Goal: Task Accomplishment & Management: Use online tool/utility

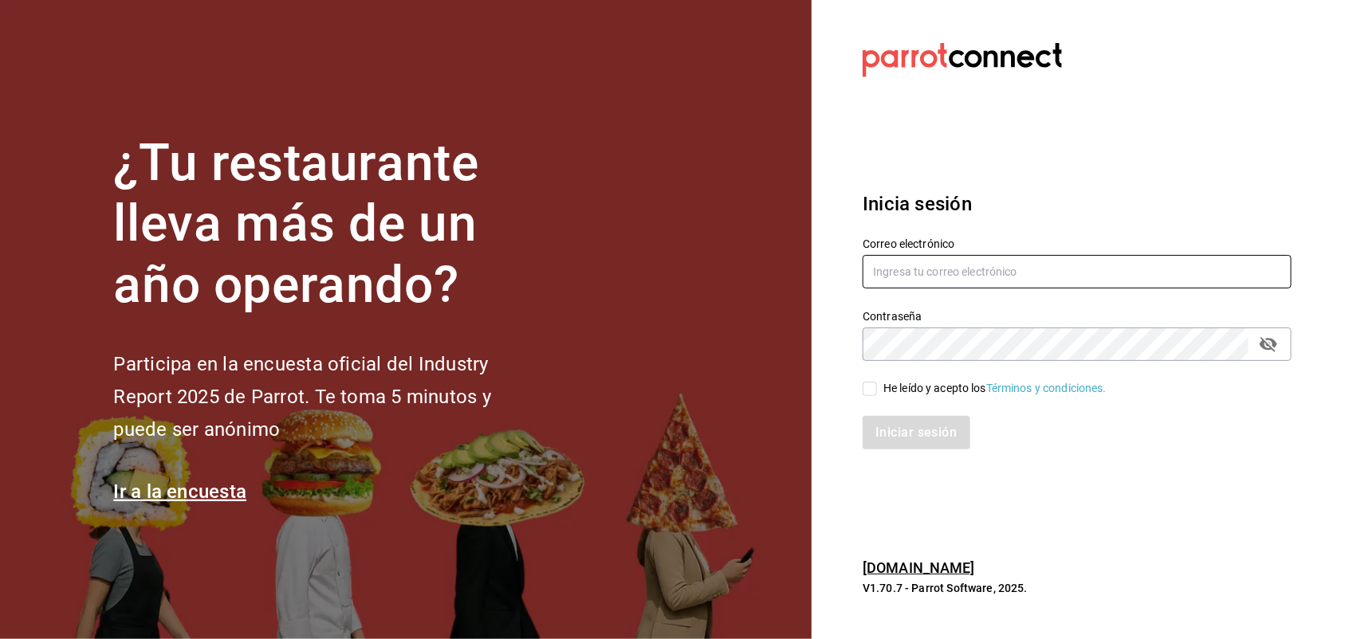
type input "[PERSON_NAME][EMAIL_ADDRESS][PERSON_NAME][DOMAIN_NAME]"
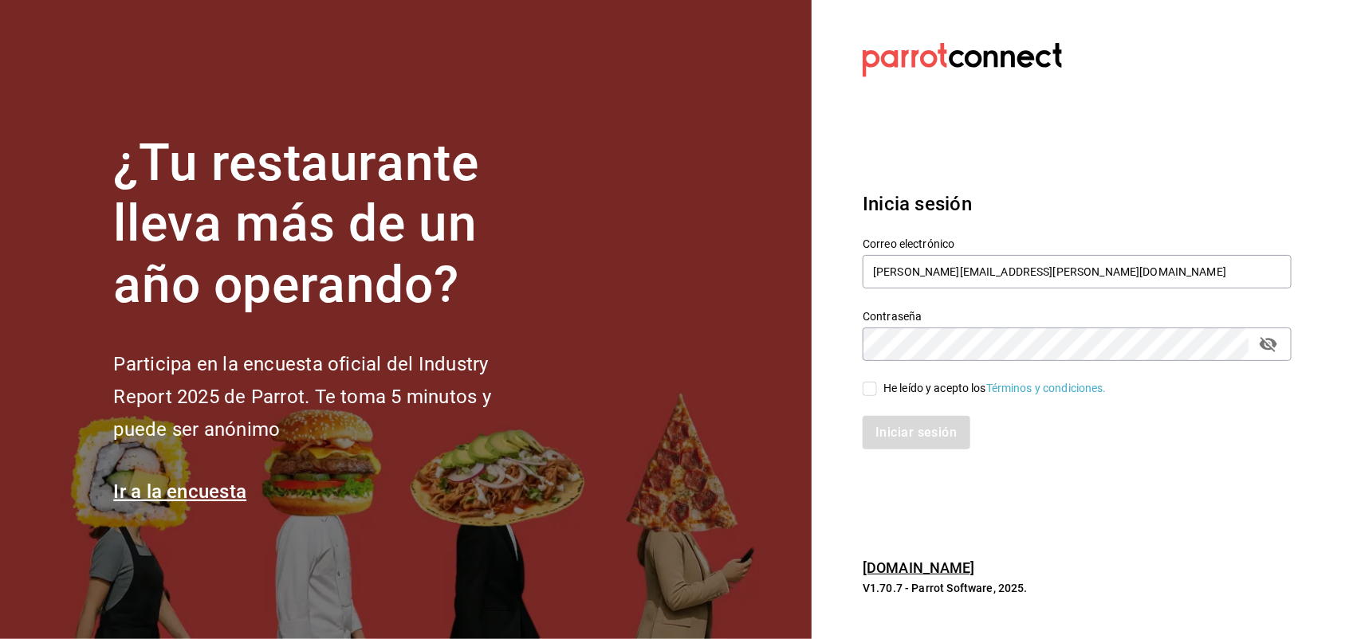
click at [882, 389] on span "He leído y acepto los Términos y condiciones." at bounding box center [992, 388] width 230 height 17
click at [877, 389] on input "He leído y acepto los Términos y condiciones." at bounding box center [870, 389] width 14 height 14
checkbox input "true"
click at [906, 423] on button "Iniciar sesión" at bounding box center [917, 432] width 108 height 33
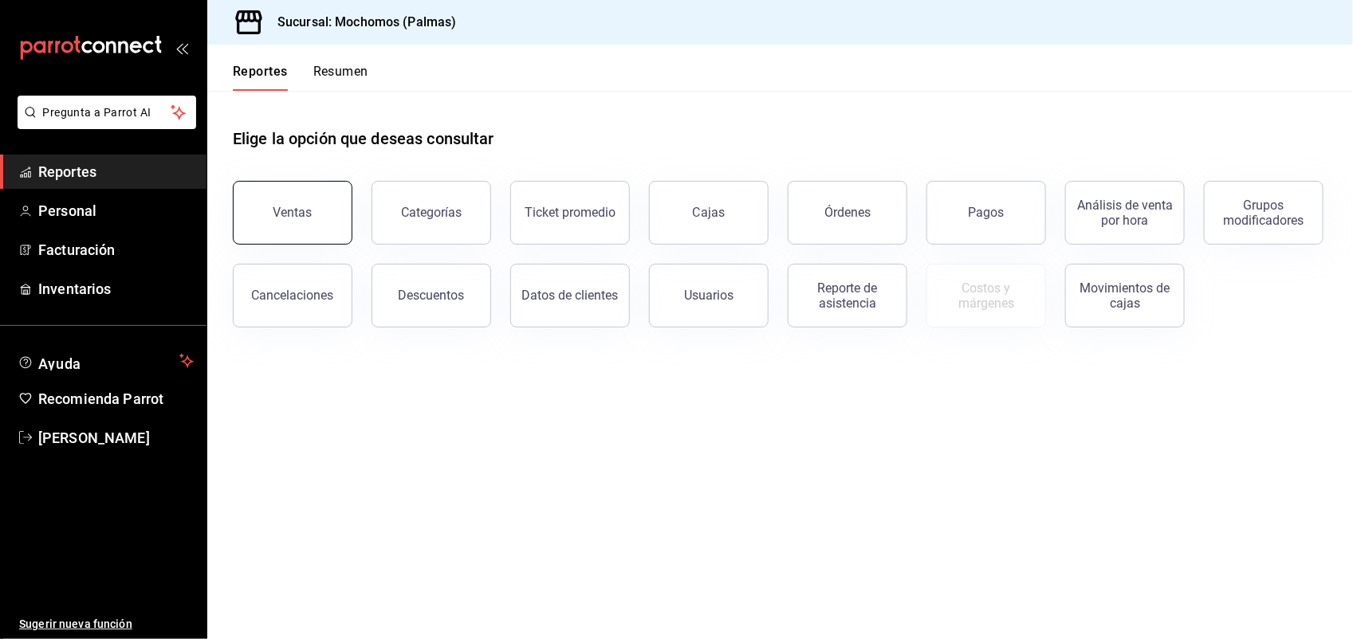
click at [276, 207] on div "Ventas" at bounding box center [292, 212] width 39 height 15
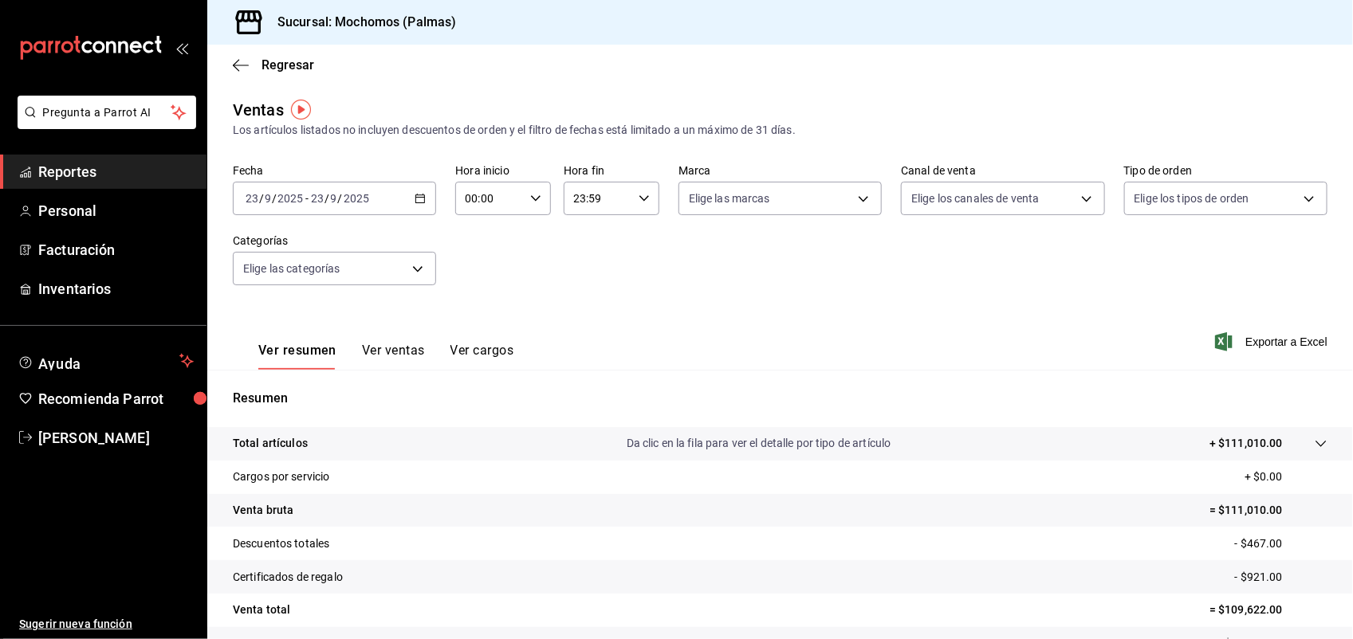
click at [408, 199] on div "[DATE] [DATE] - [DATE] [DATE]" at bounding box center [334, 198] width 203 height 33
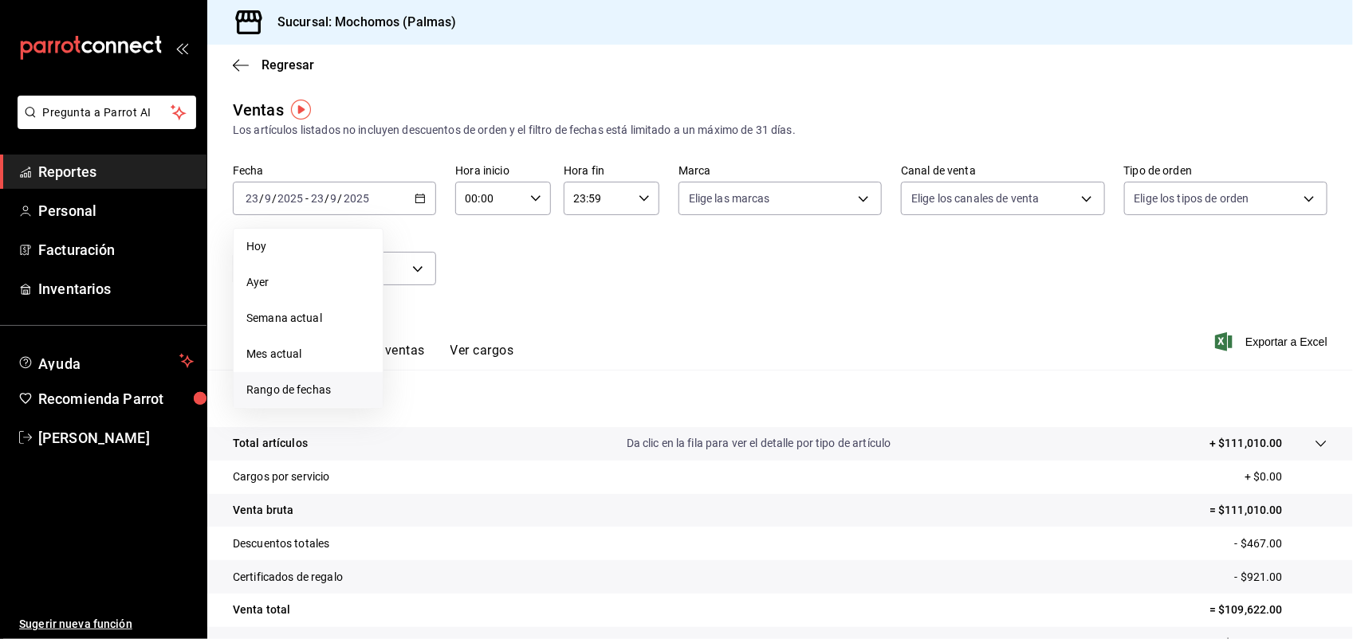
click at [279, 385] on span "Rango de fechas" at bounding box center [308, 390] width 124 height 17
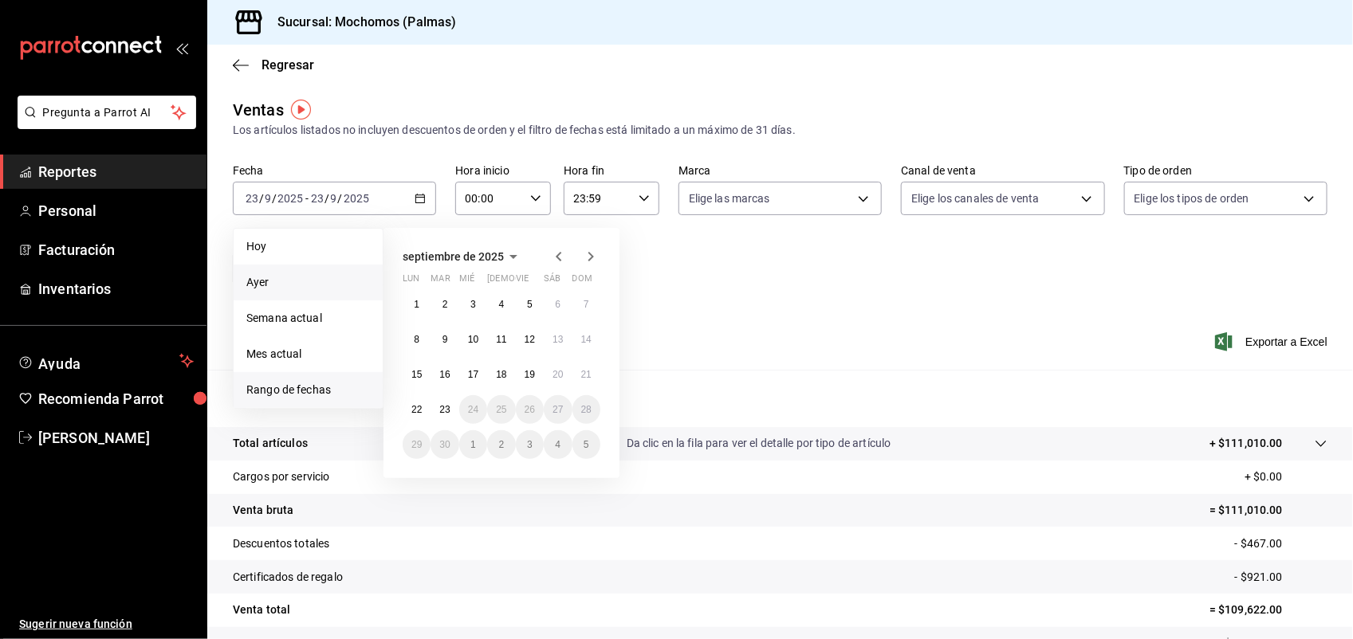
click at [256, 277] on span "Ayer" at bounding box center [308, 282] width 124 height 17
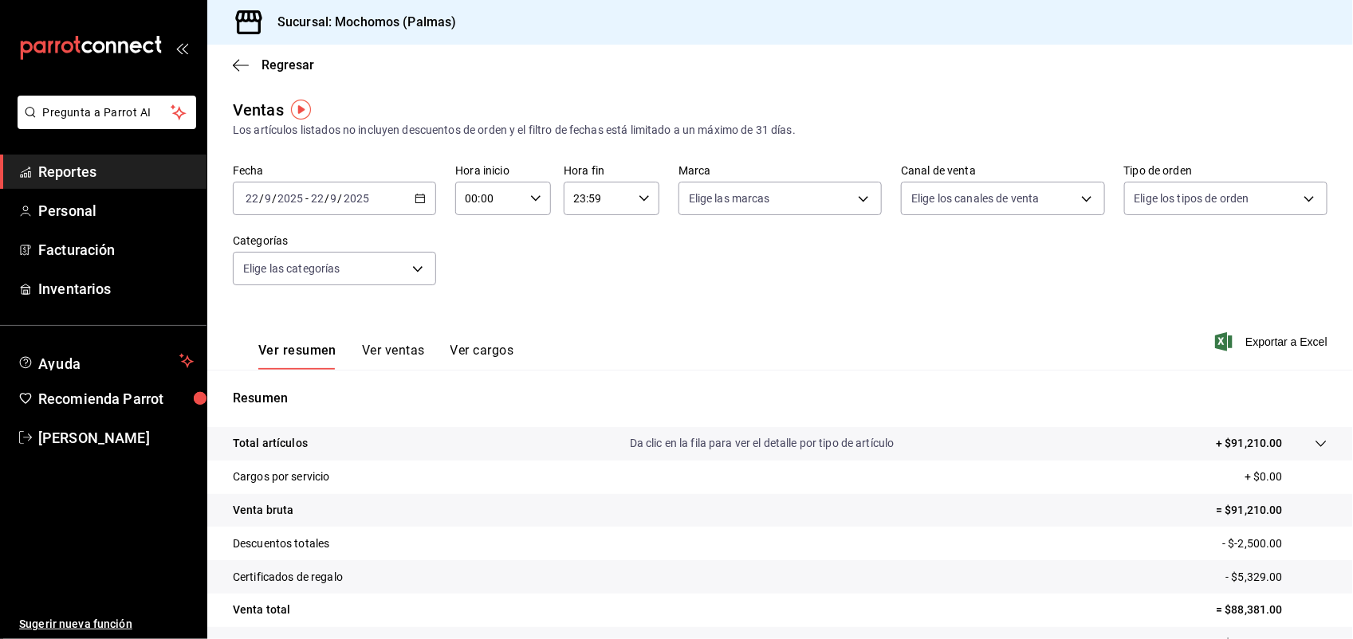
click at [395, 349] on button "Ver ventas" at bounding box center [393, 356] width 63 height 27
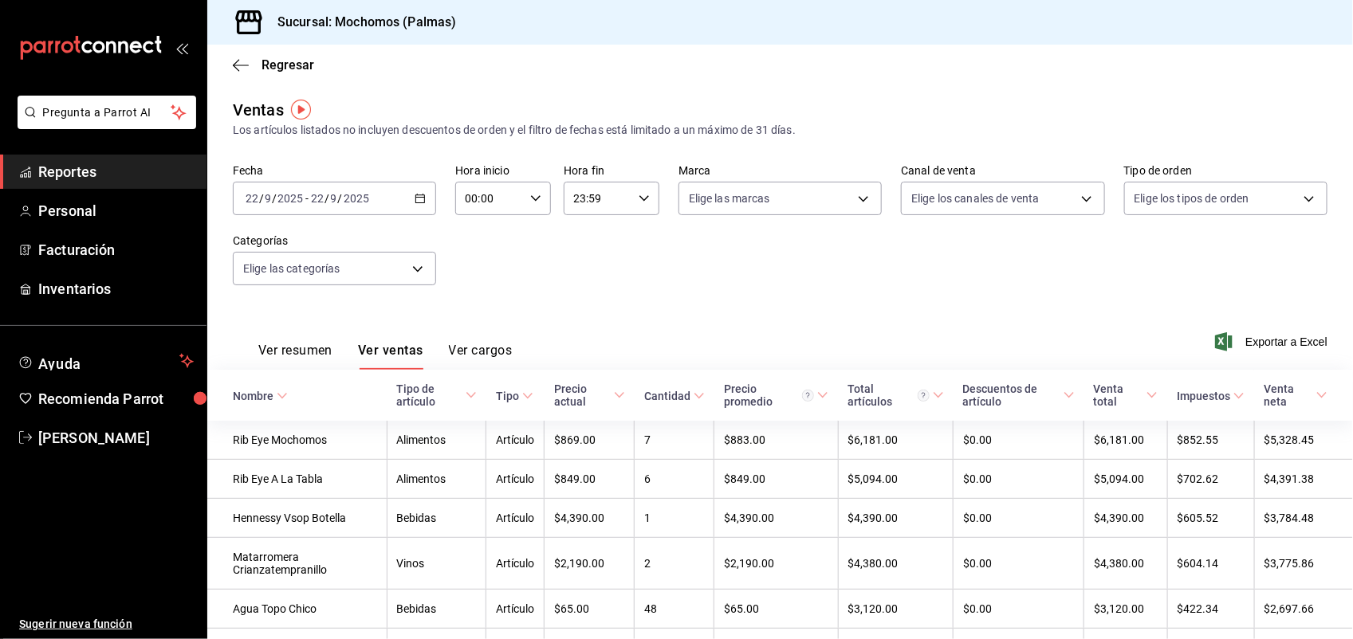
click at [466, 395] on icon at bounding box center [471, 395] width 11 height 11
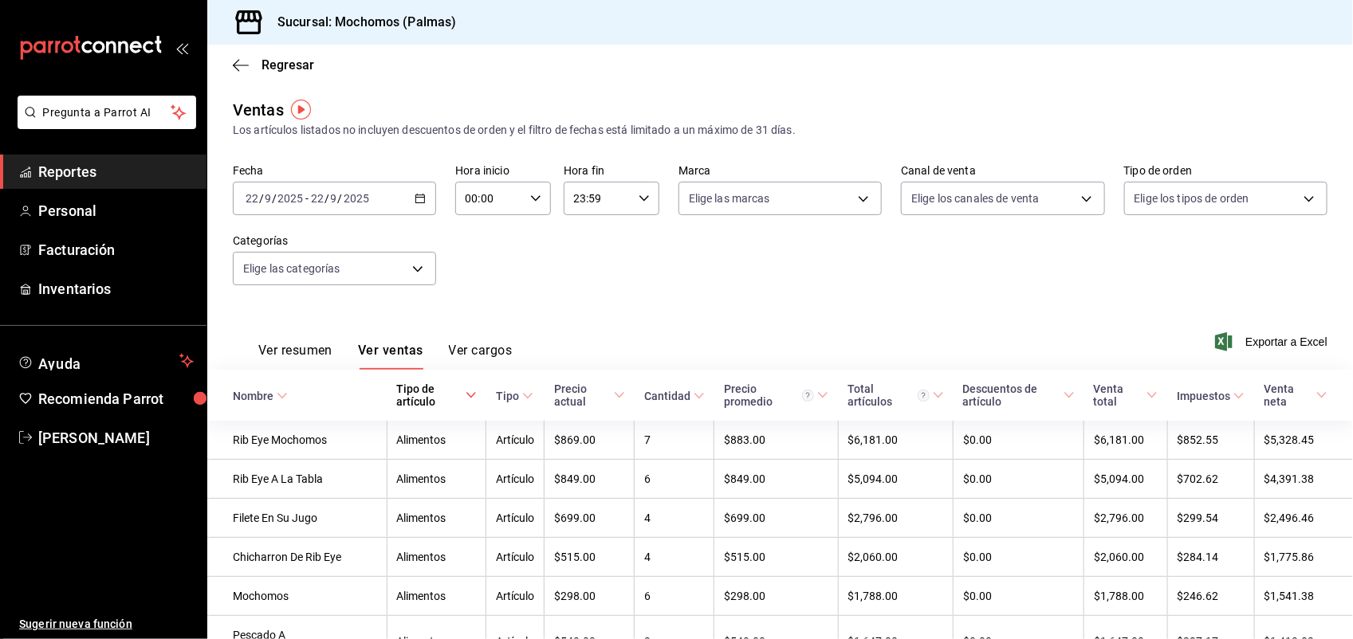
click at [496, 395] on div "Tipo" at bounding box center [507, 396] width 23 height 13
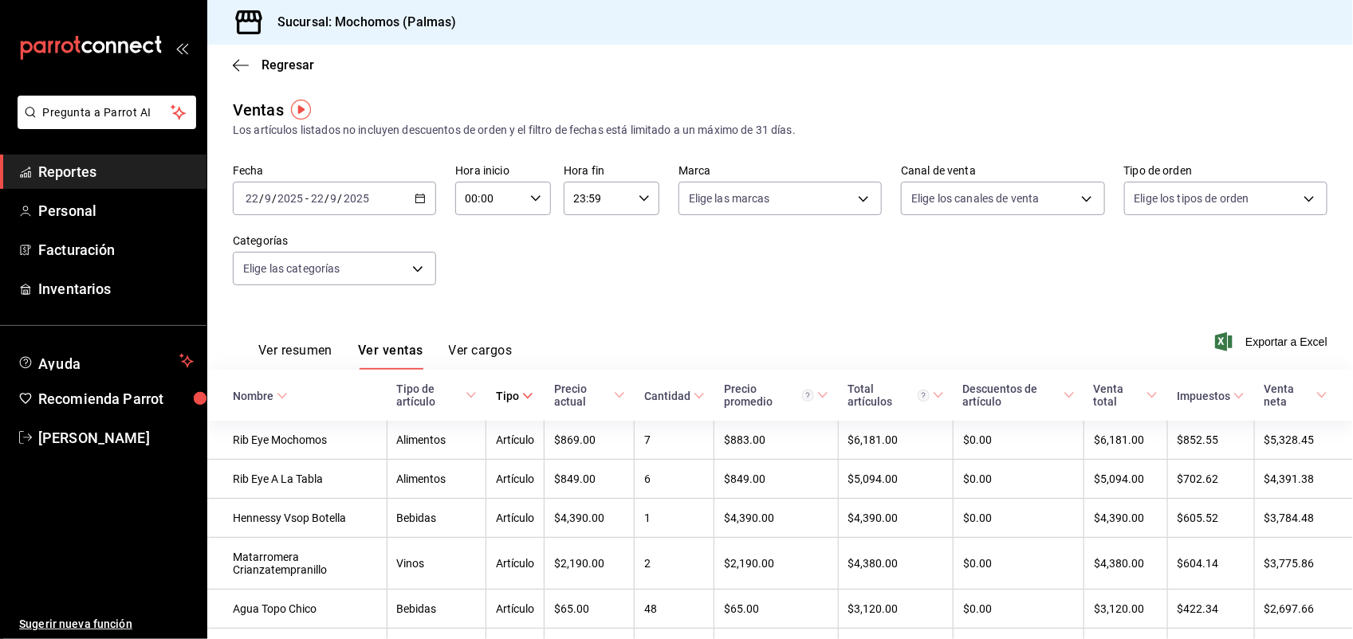
click at [466, 399] on icon at bounding box center [471, 395] width 11 height 11
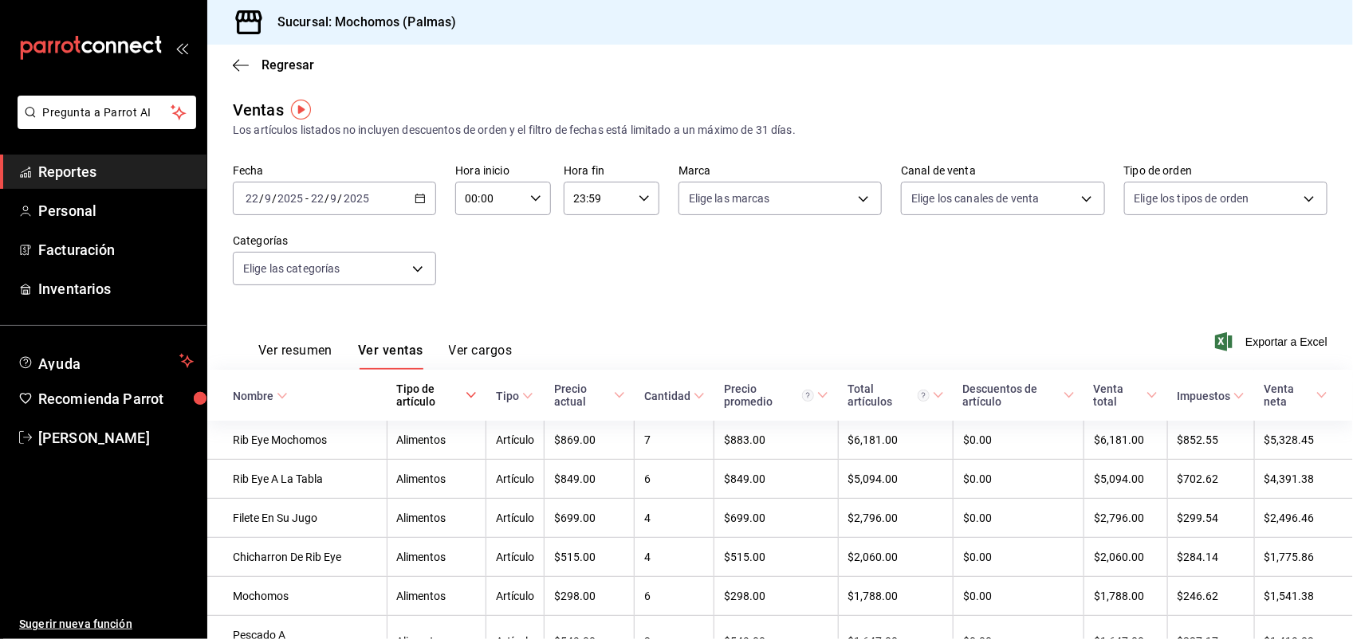
click at [466, 397] on icon at bounding box center [471, 395] width 11 height 11
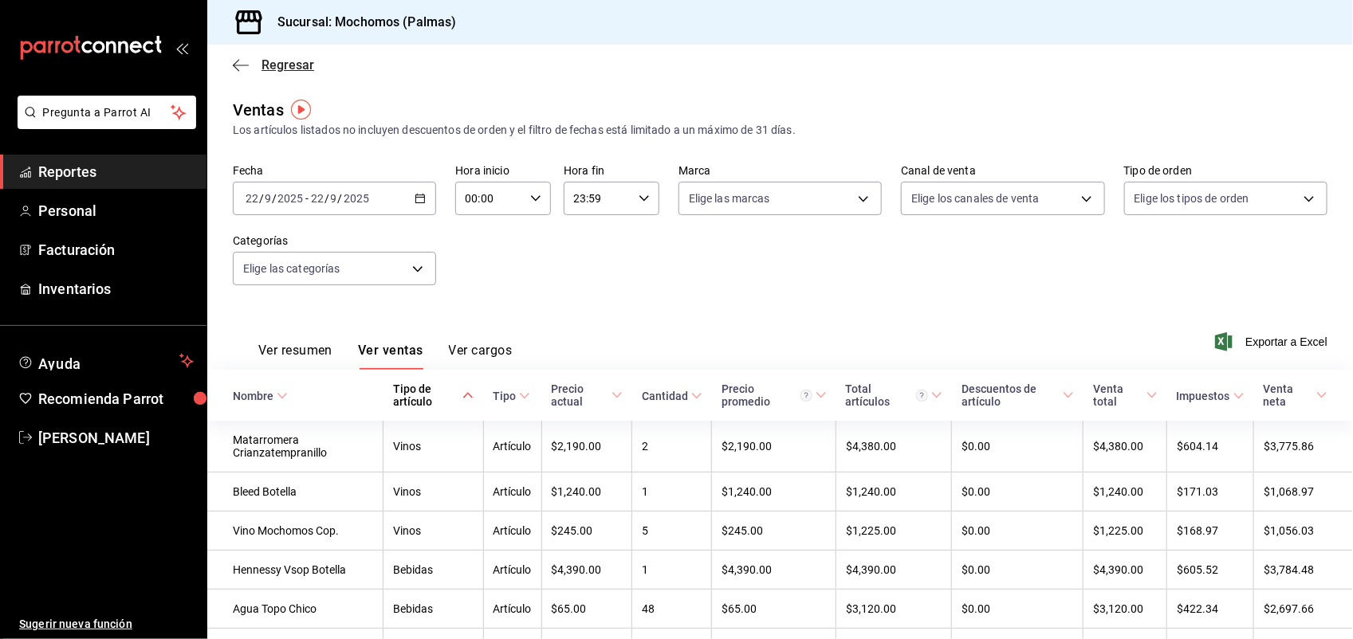
click at [237, 69] on icon "button" at bounding box center [241, 65] width 16 height 14
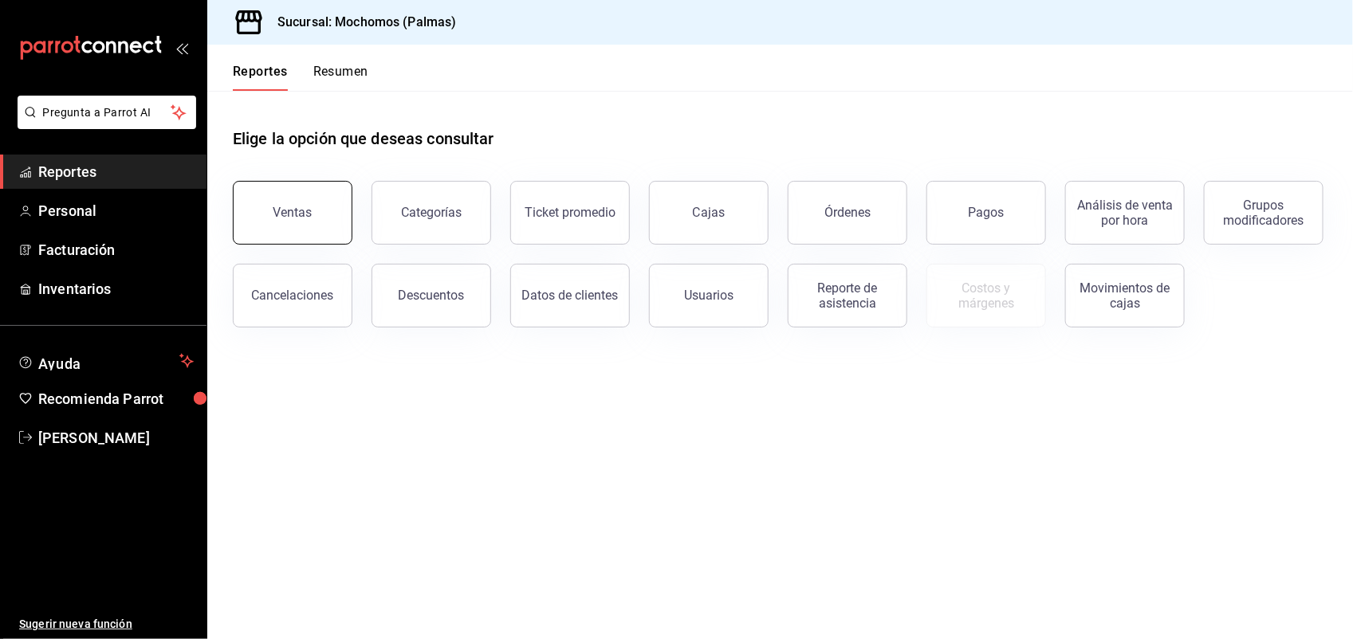
click at [315, 228] on button "Ventas" at bounding box center [293, 213] width 120 height 64
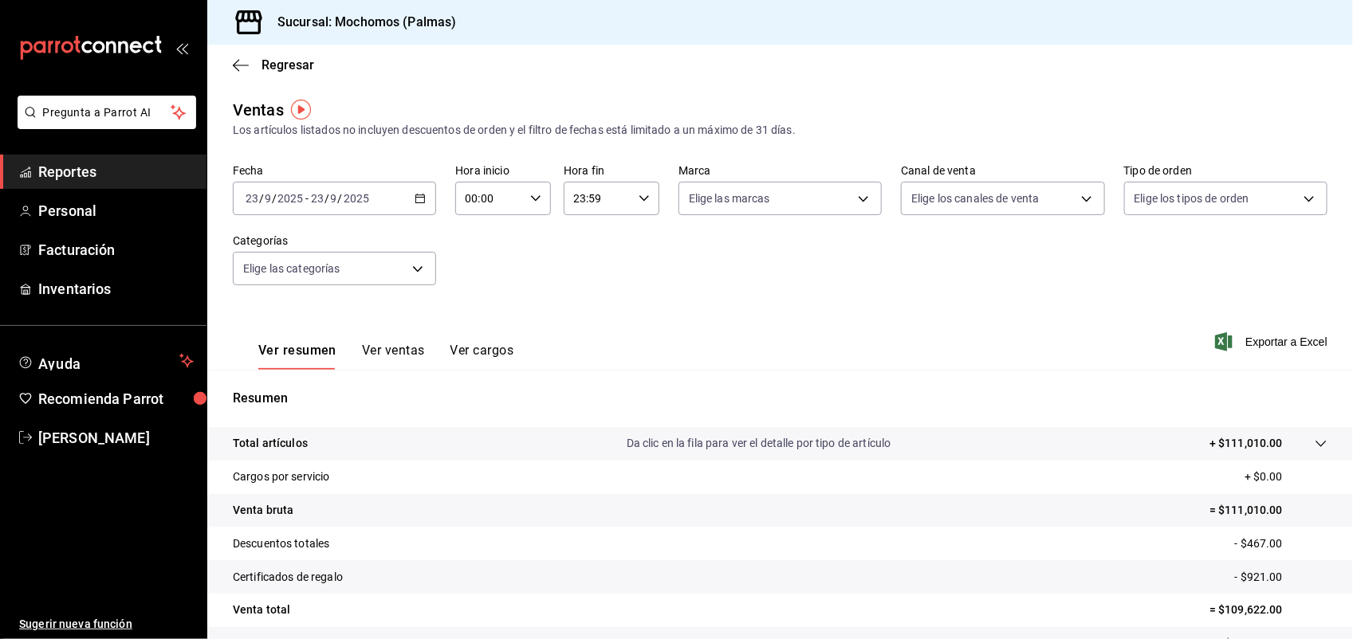
click at [533, 197] on icon "button" at bounding box center [535, 198] width 11 height 11
click at [474, 303] on button "02" at bounding box center [476, 316] width 41 height 32
type input "02:00"
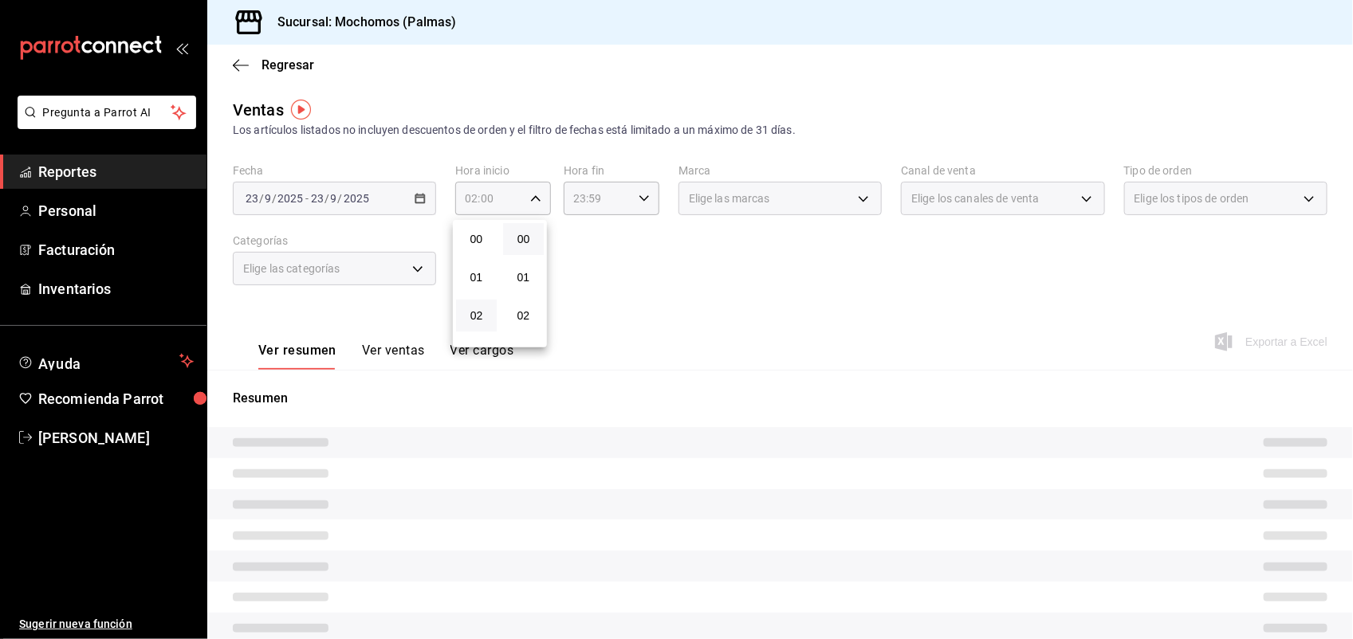
click at [474, 303] on button "02" at bounding box center [476, 316] width 41 height 32
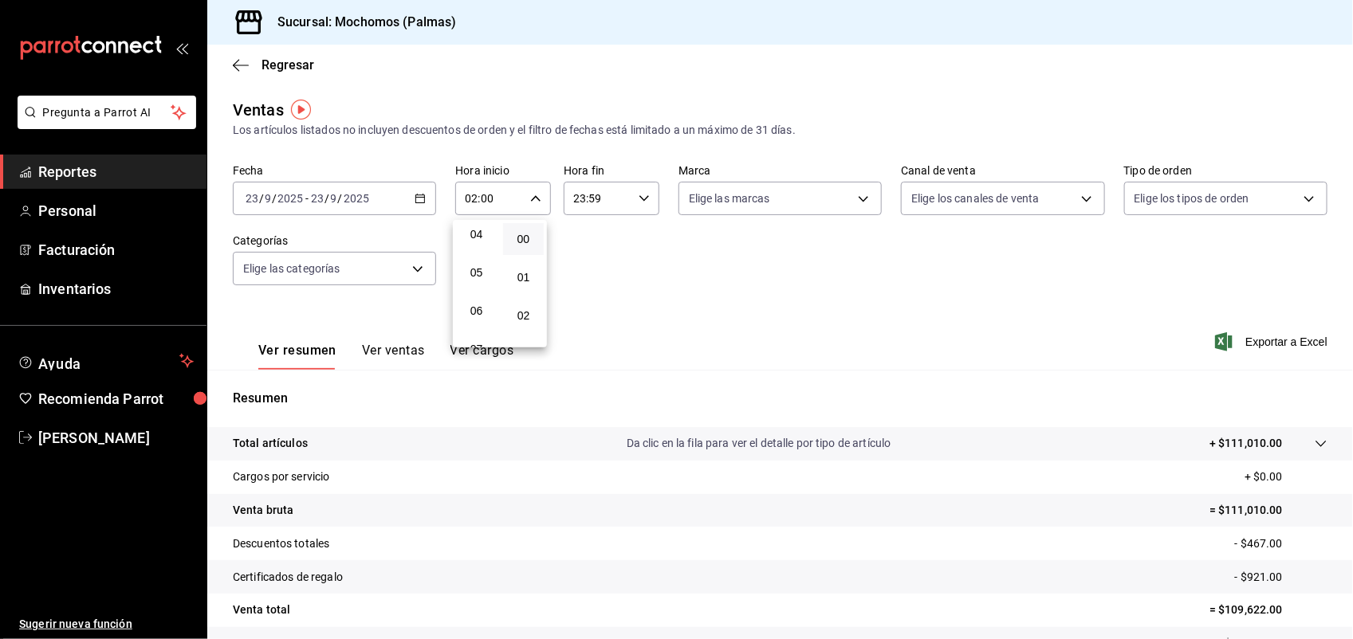
scroll to position [159, 0]
click at [479, 265] on span "05" at bounding box center [477, 271] width 22 height 13
type input "05:00"
click at [519, 239] on span "00" at bounding box center [524, 239] width 22 height 13
click at [636, 196] on div at bounding box center [676, 319] width 1353 height 639
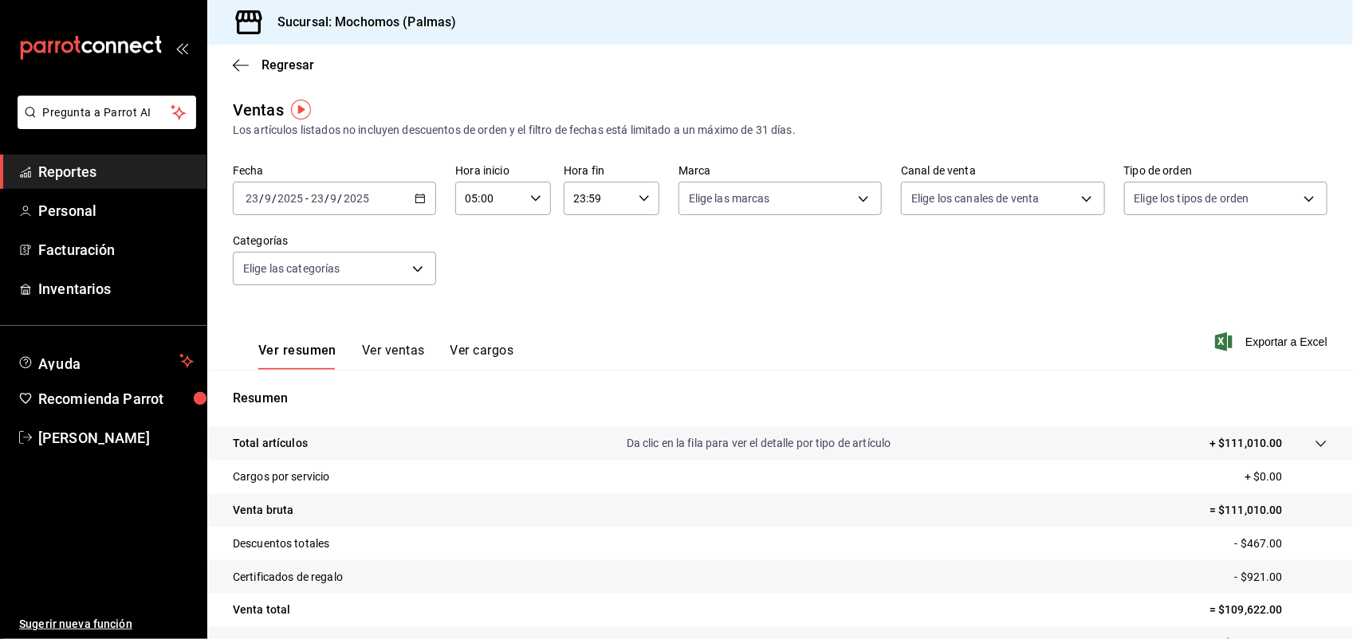
click at [578, 199] on input "23:59" at bounding box center [598, 199] width 69 height 32
click at [584, 266] on span "21" at bounding box center [583, 272] width 22 height 13
type input "21:59"
click at [584, 266] on span "21" at bounding box center [583, 272] width 22 height 13
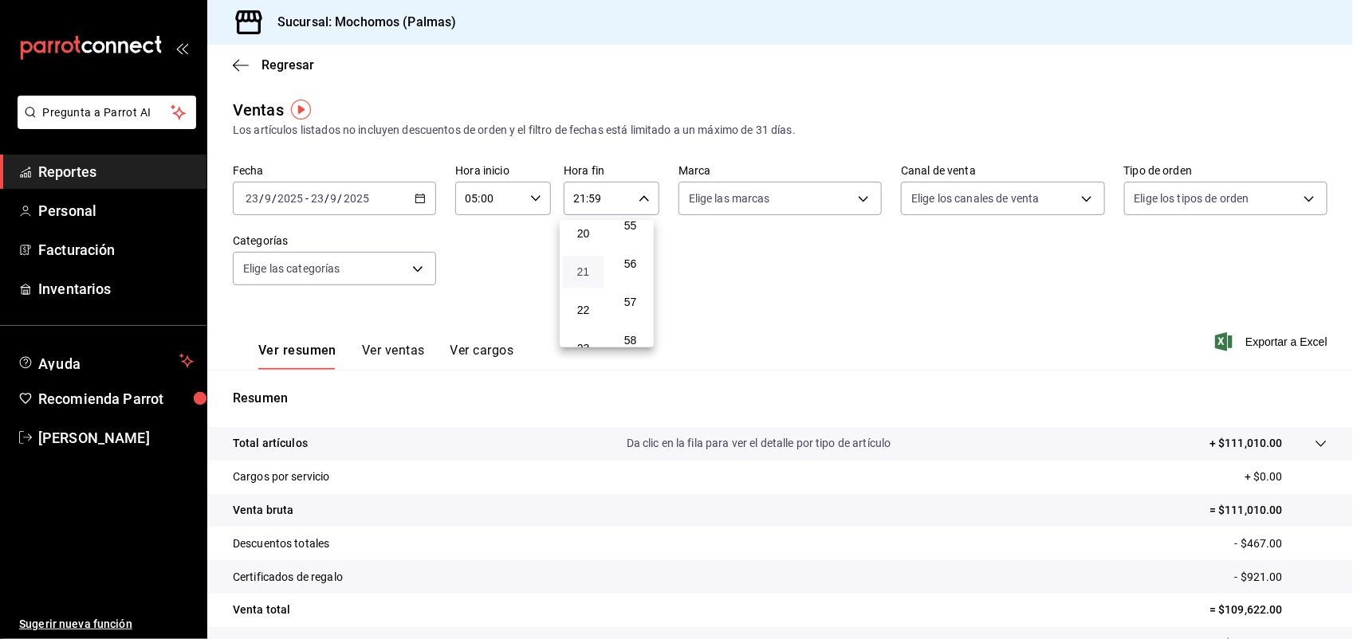
click at [580, 266] on span "21" at bounding box center [583, 272] width 22 height 13
click at [580, 256] on button "06" at bounding box center [583, 256] width 41 height 32
type input "06:59"
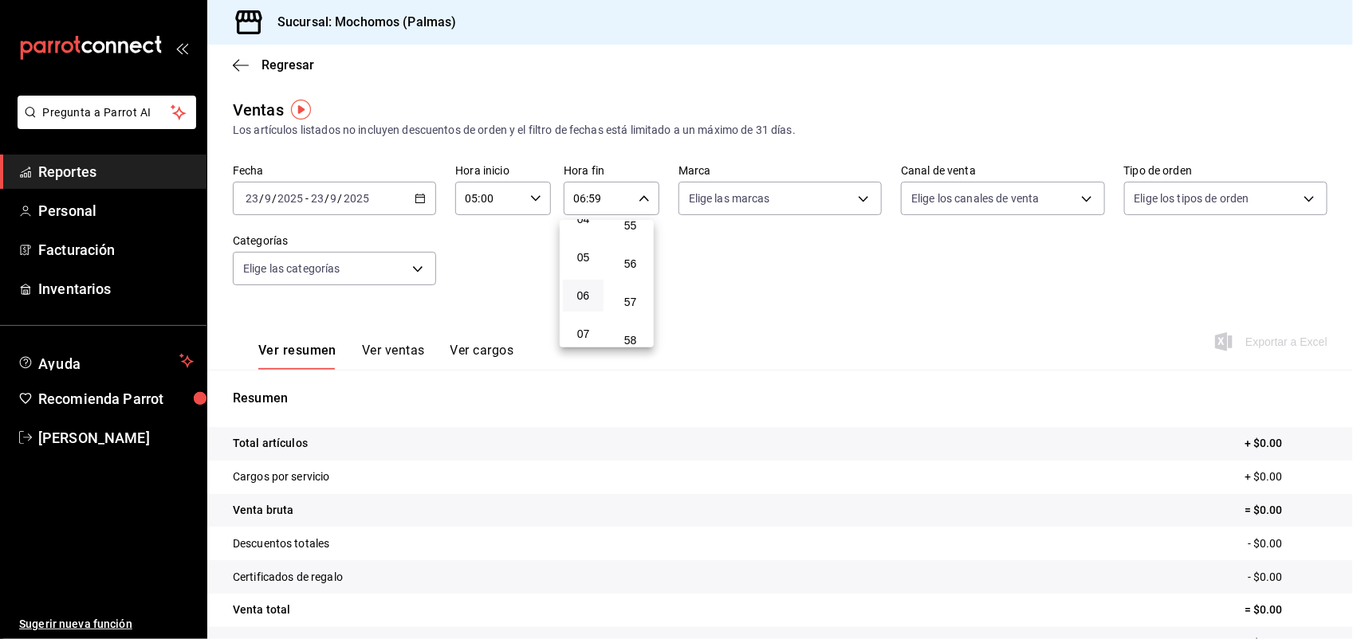
click at [580, 256] on span "05" at bounding box center [583, 257] width 22 height 13
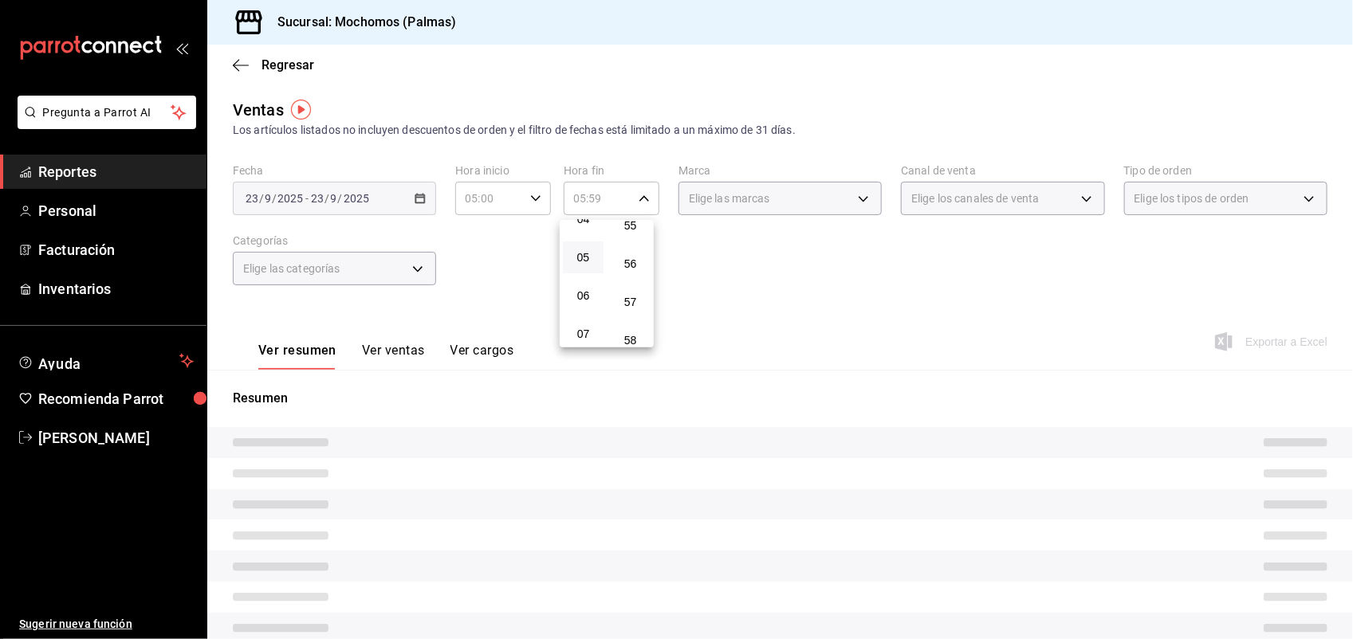
scroll to position [133, 0]
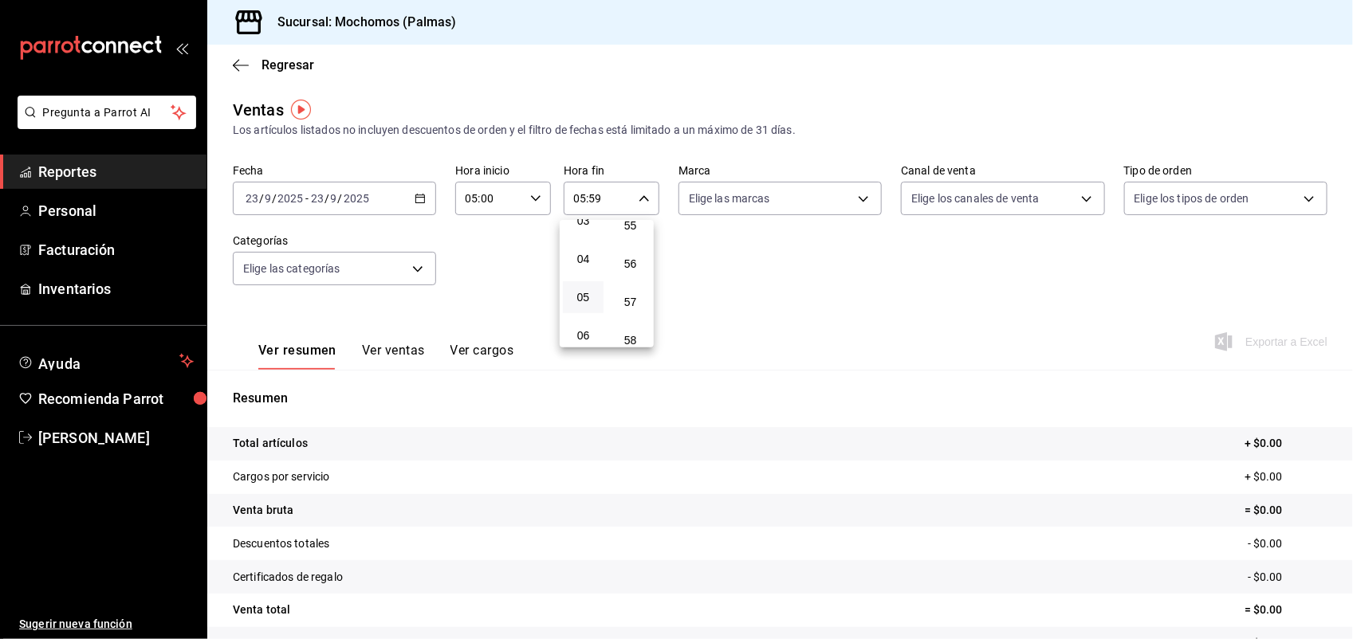
drag, startPoint x: 631, startPoint y: 327, endPoint x: 604, endPoint y: 324, distance: 26.5
click at [604, 324] on div "06" at bounding box center [583, 336] width 47 height 38
click at [630, 296] on span "57" at bounding box center [631, 302] width 22 height 13
type input "05:57"
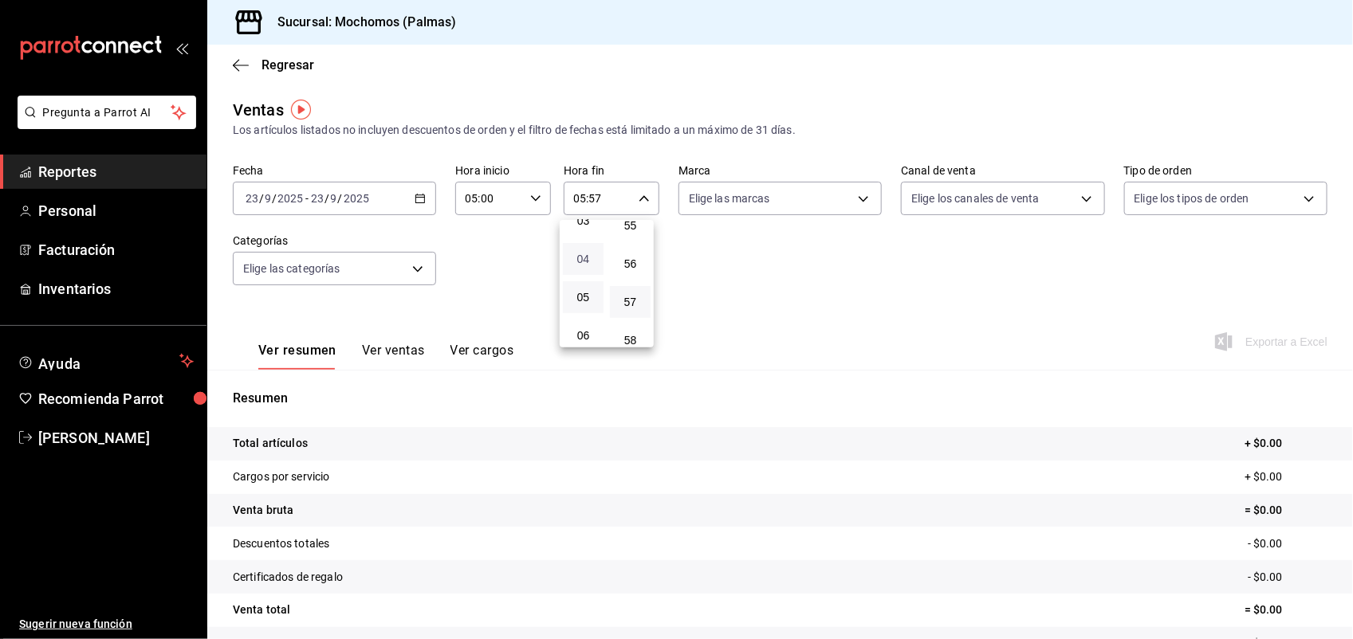
click at [583, 253] on span "04" at bounding box center [583, 259] width 22 height 13
type input "04:57"
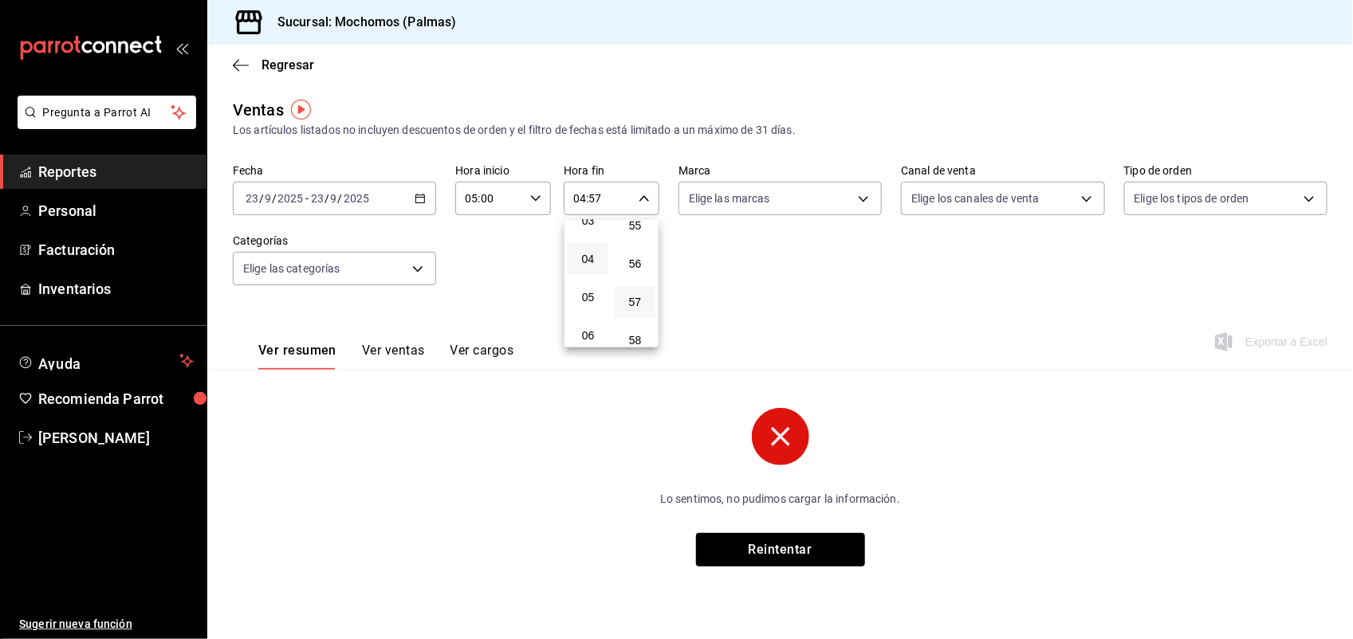
click at [779, 427] on div at bounding box center [676, 319] width 1353 height 639
click at [419, 197] on \(Stroke\) "button" at bounding box center [420, 197] width 9 height 1
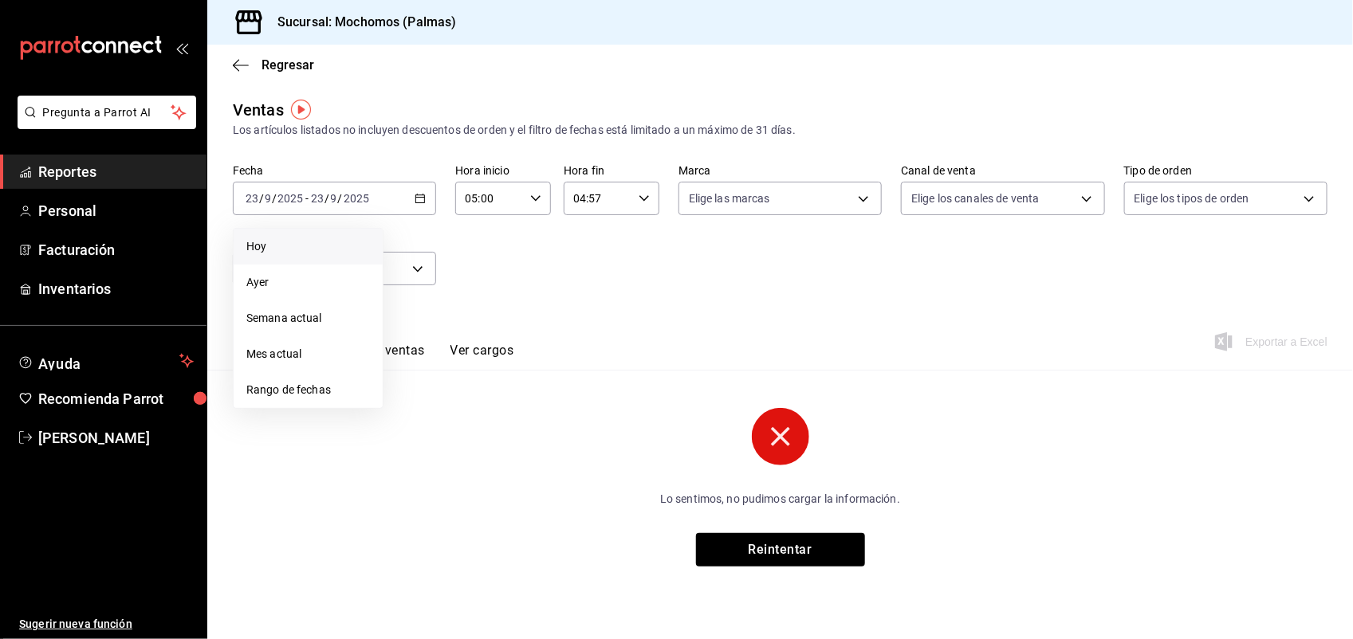
click at [252, 248] on span "Hoy" at bounding box center [308, 246] width 124 height 17
click at [427, 264] on body "Pregunta a Parrot AI Reportes Personal Facturación Inventarios Ayuda Recomienda…" at bounding box center [676, 319] width 1353 height 639
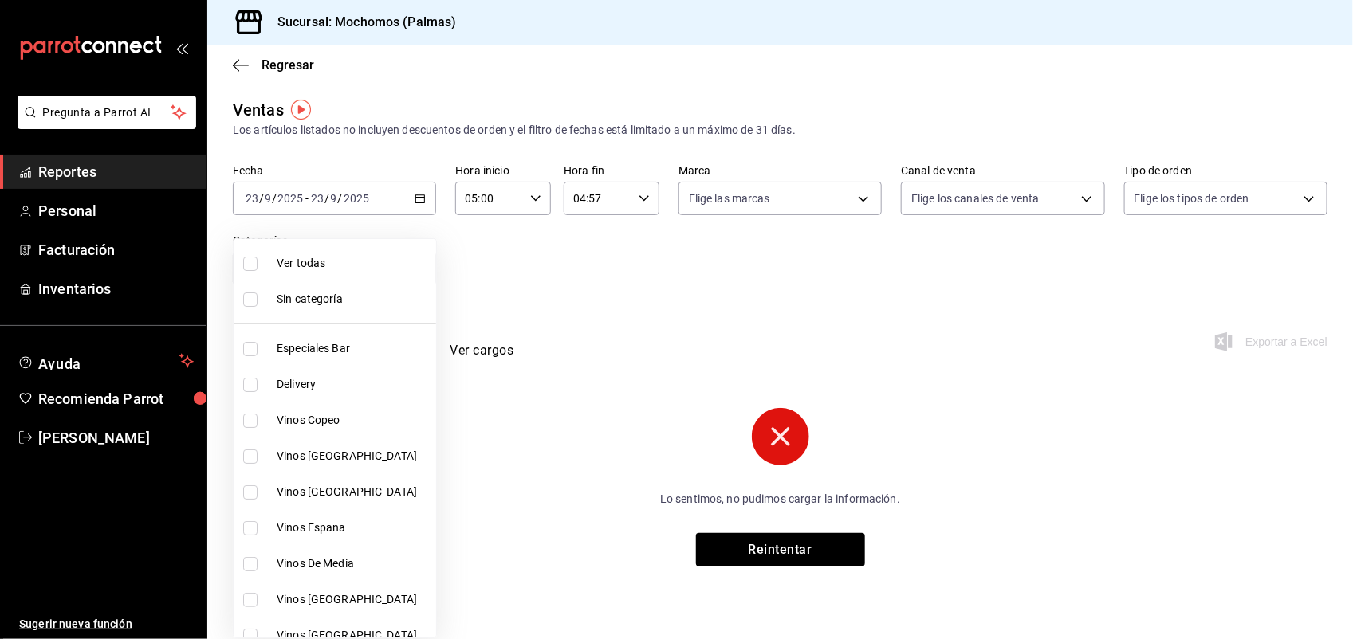
click at [544, 292] on div at bounding box center [676, 319] width 1353 height 639
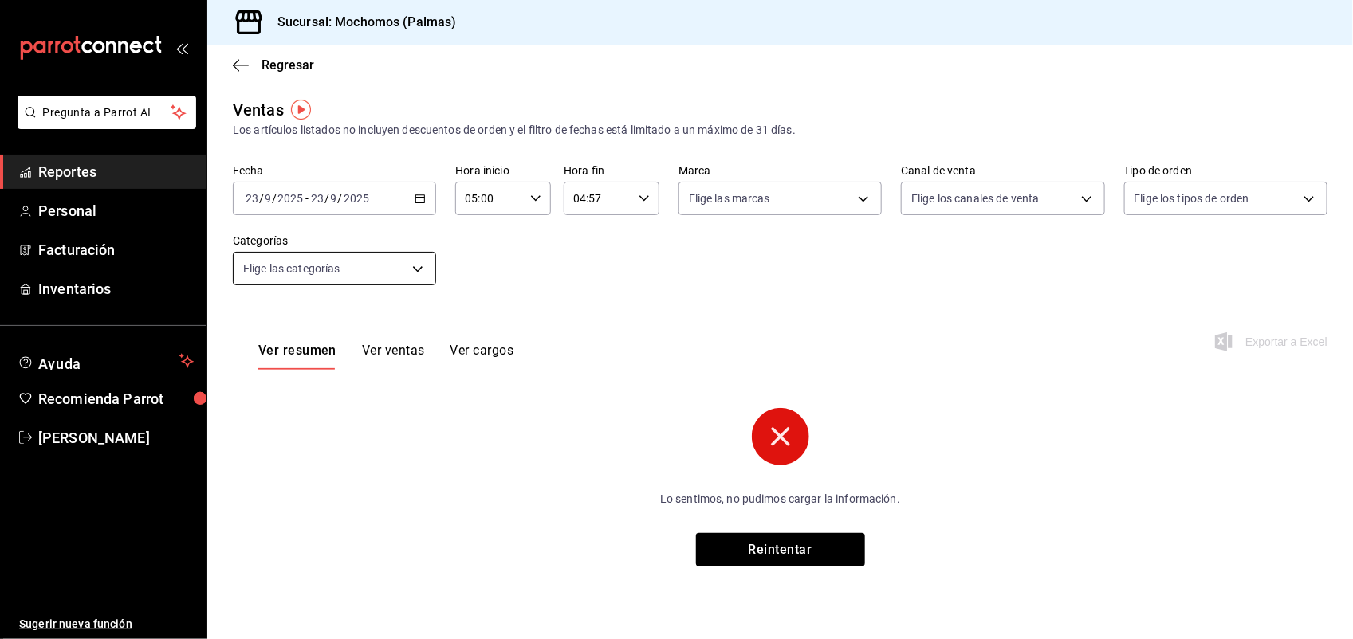
click at [319, 265] on body "Pregunta a Parrot AI Reportes Personal Facturación Inventarios Ayuda Recomienda…" at bounding box center [676, 319] width 1353 height 639
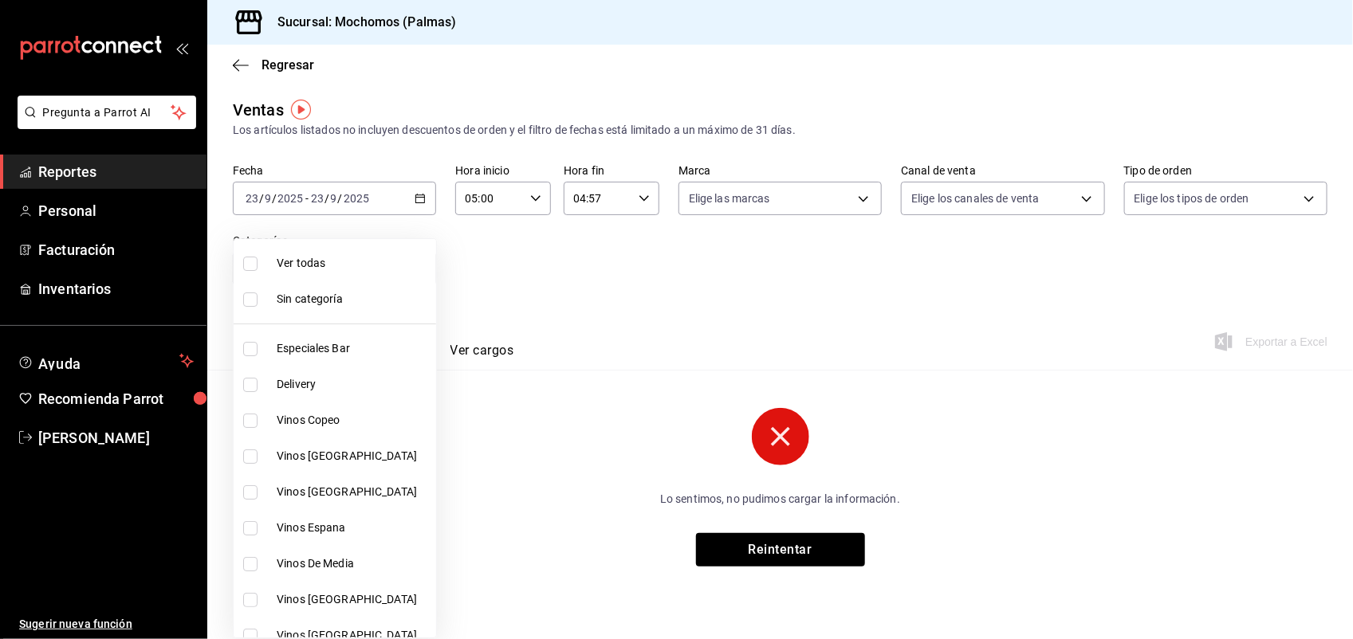
click at [521, 268] on div at bounding box center [676, 319] width 1353 height 639
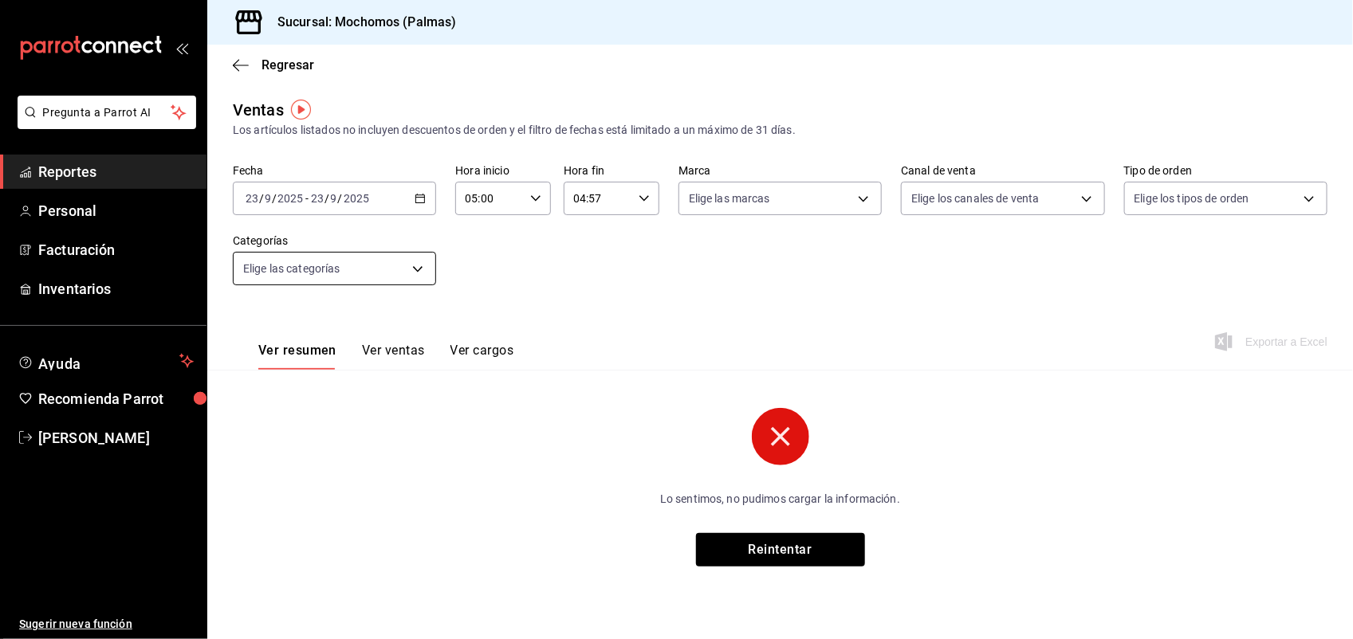
click at [419, 264] on body "Pregunta a Parrot AI Reportes Personal Facturación Inventarios Ayuda Recomienda…" at bounding box center [676, 319] width 1353 height 639
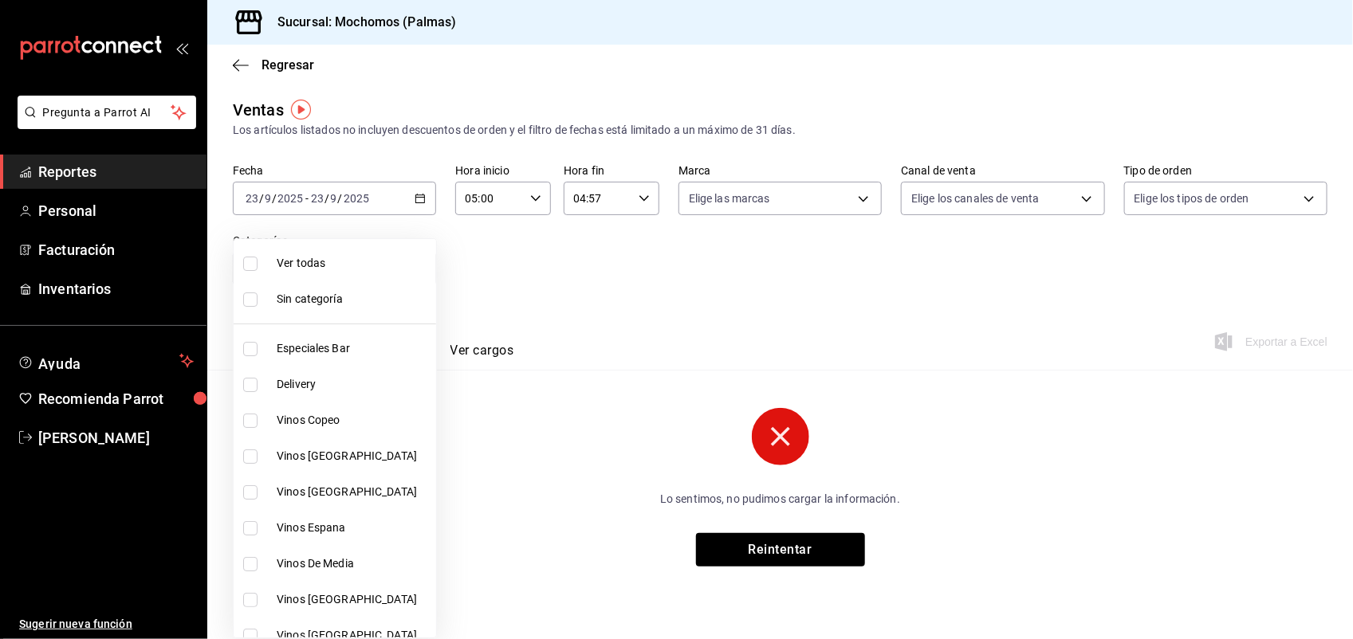
click at [247, 264] on input "checkbox" at bounding box center [250, 264] width 14 height 14
checkbox input "true"
type input "bf8485d7-e0cc-45c4-ab71-007f8ecc3e56,b9965cb2-92ec-4840-853f-0e08f184e216,7b542…"
checkbox input "true"
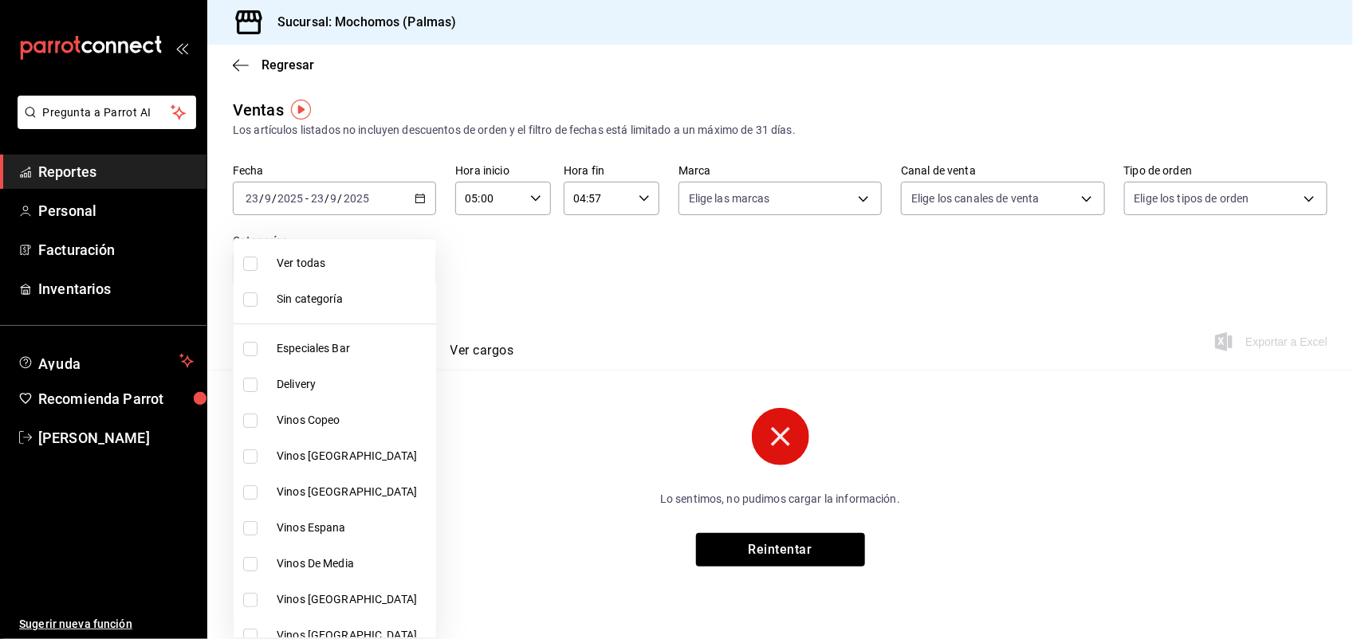
checkbox input "true"
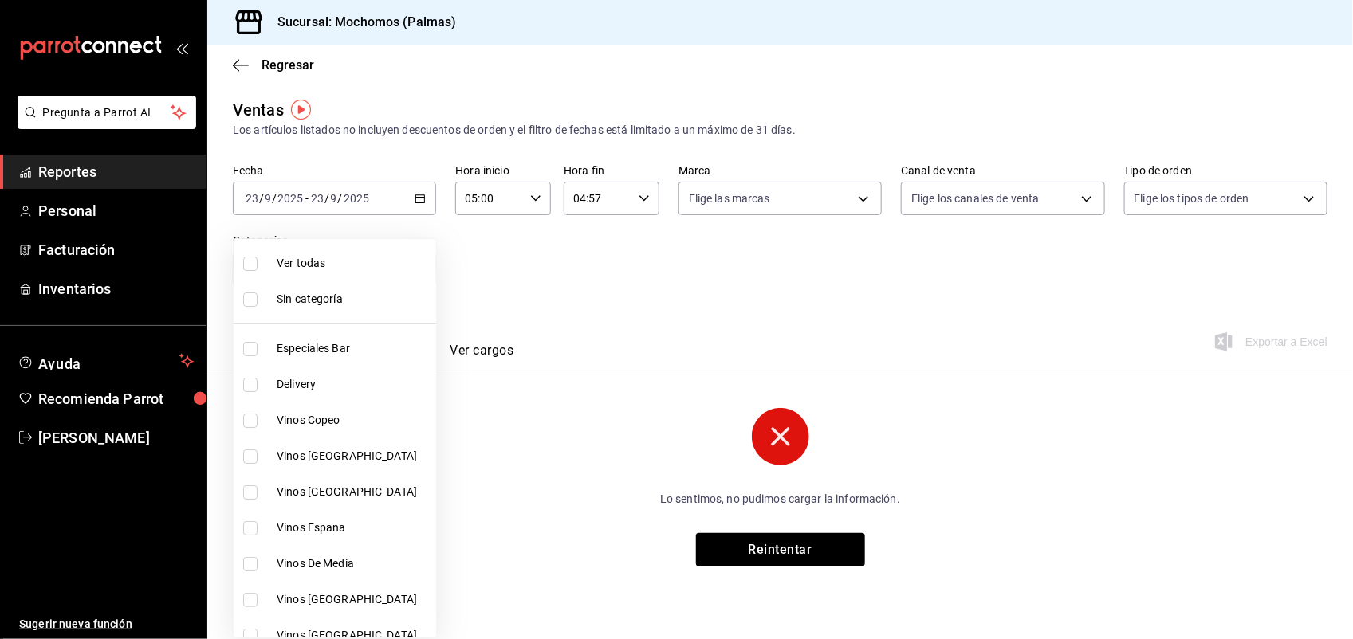
checkbox input "true"
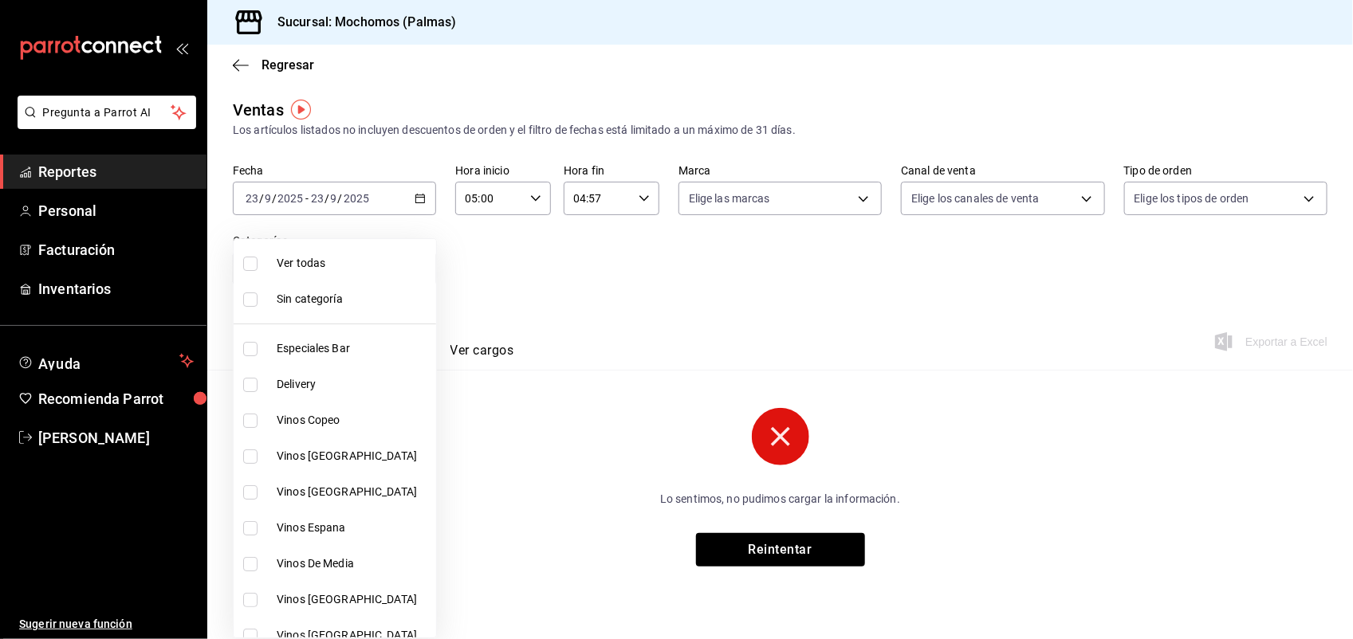
checkbox input "true"
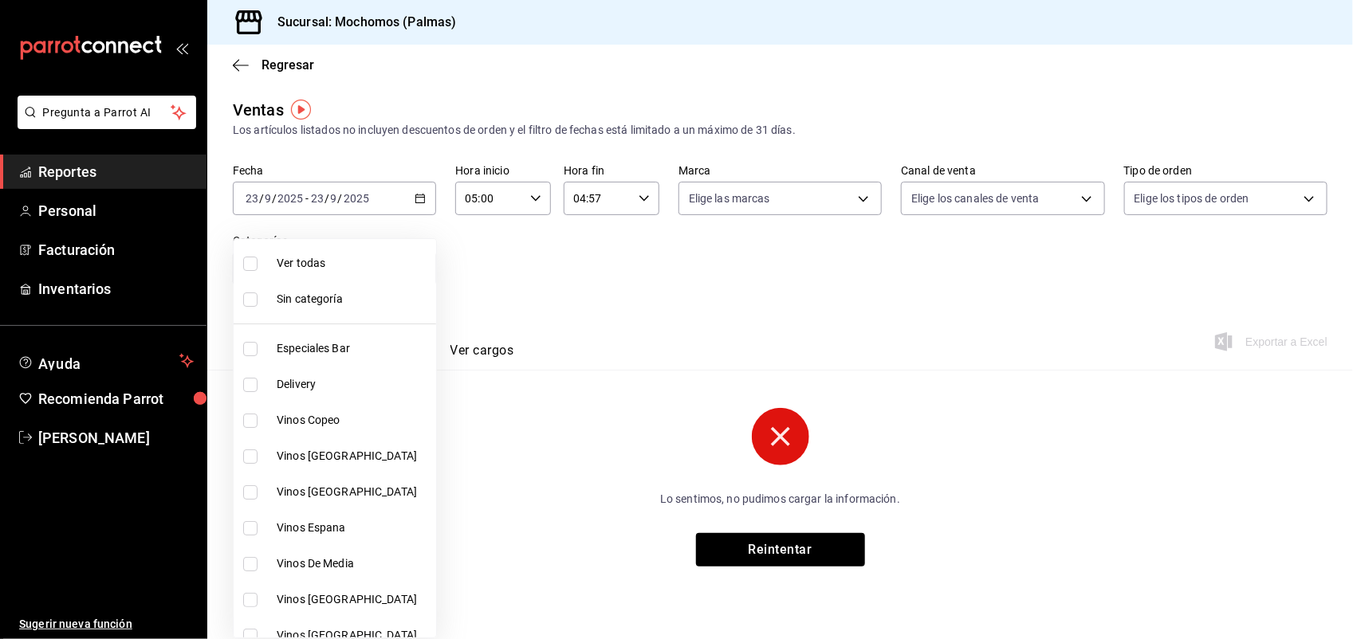
checkbox input "true"
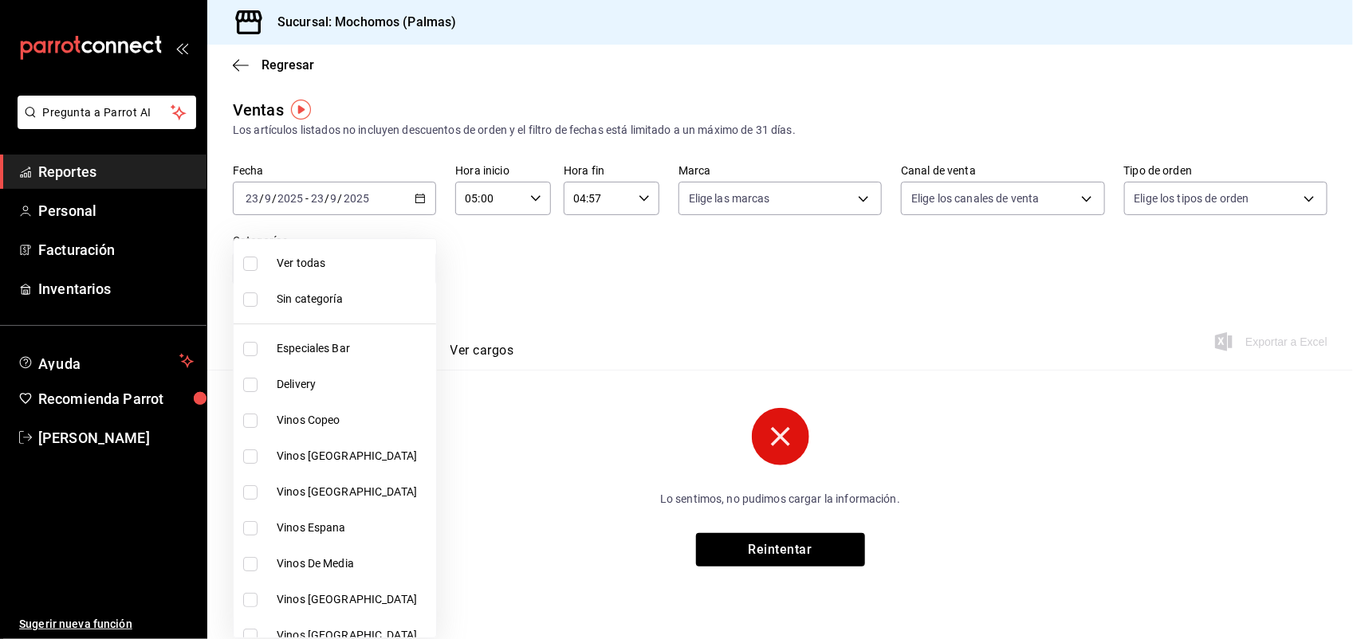
checkbox input "true"
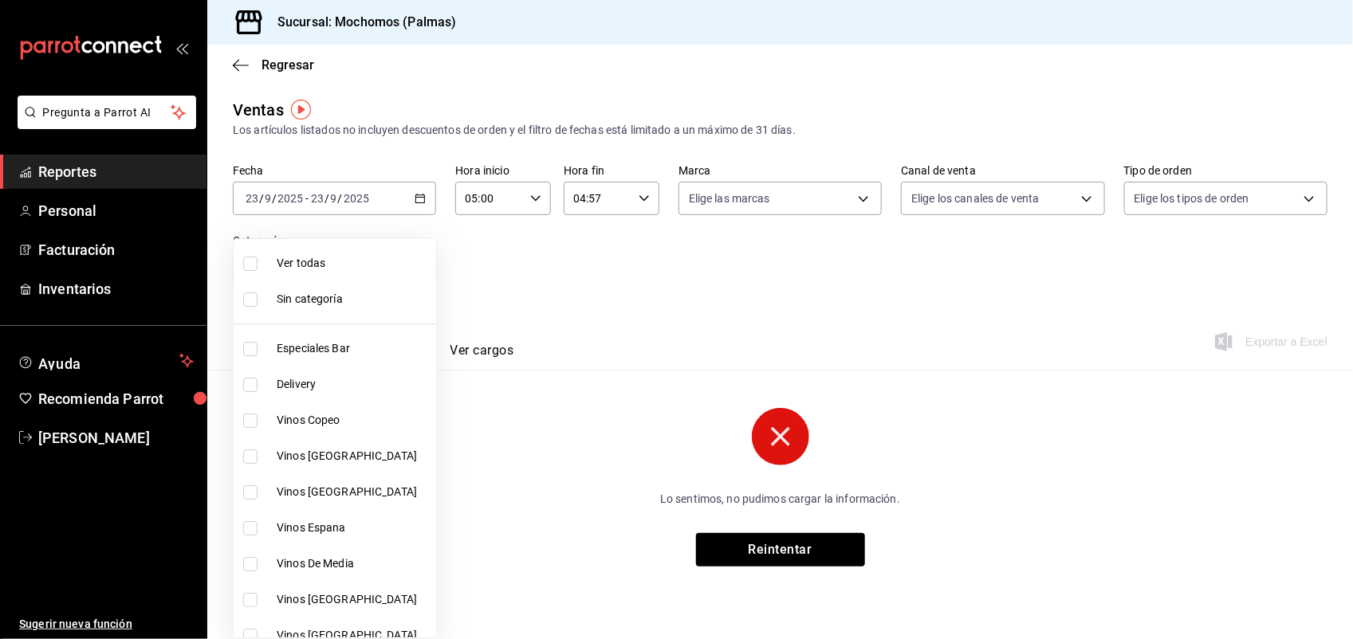
checkbox input "true"
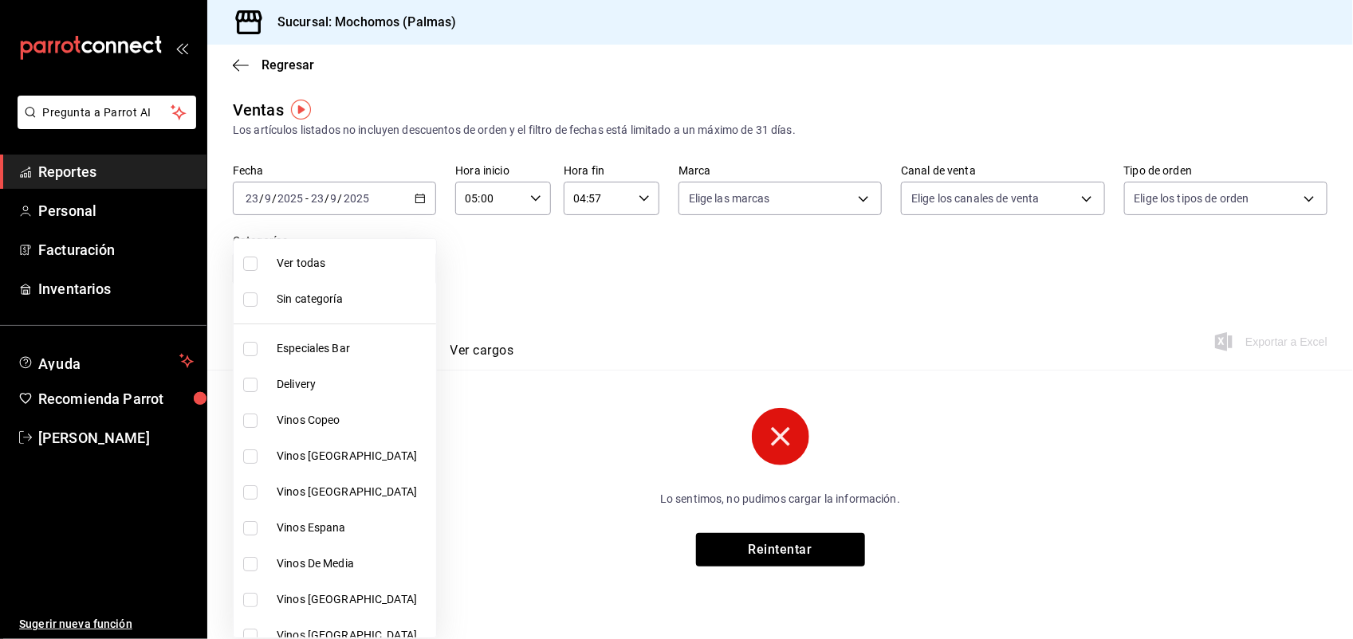
checkbox input "true"
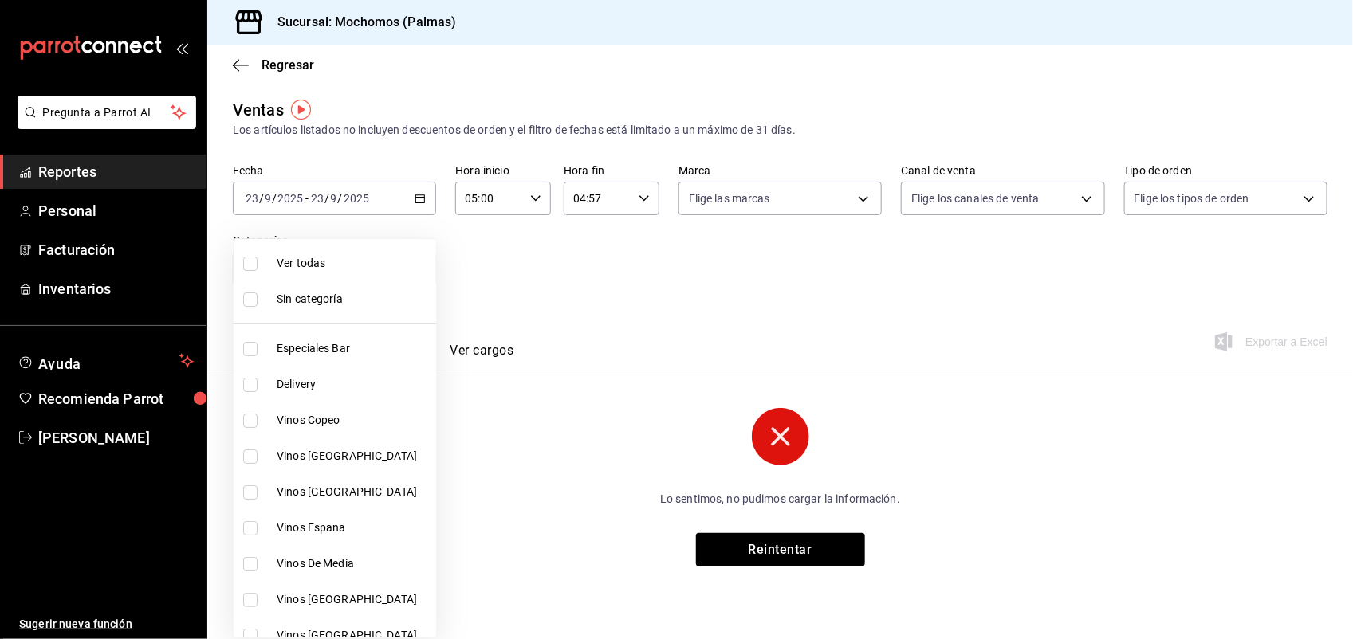
checkbox input "true"
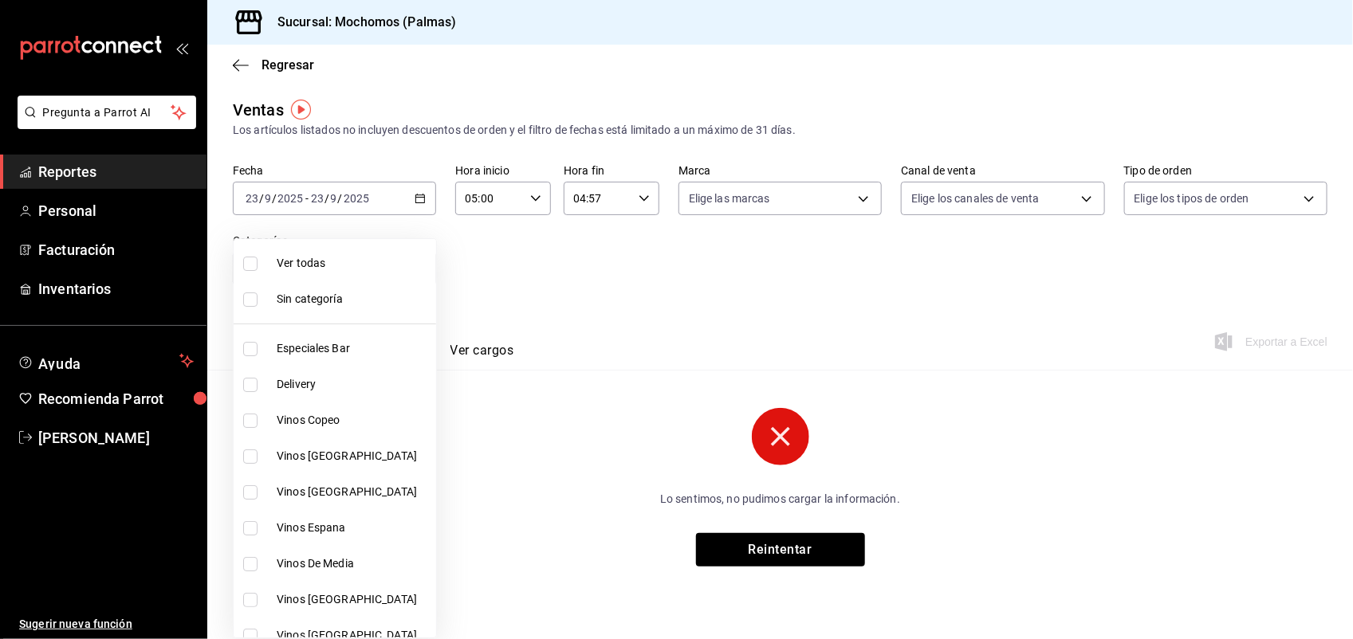
checkbox input "true"
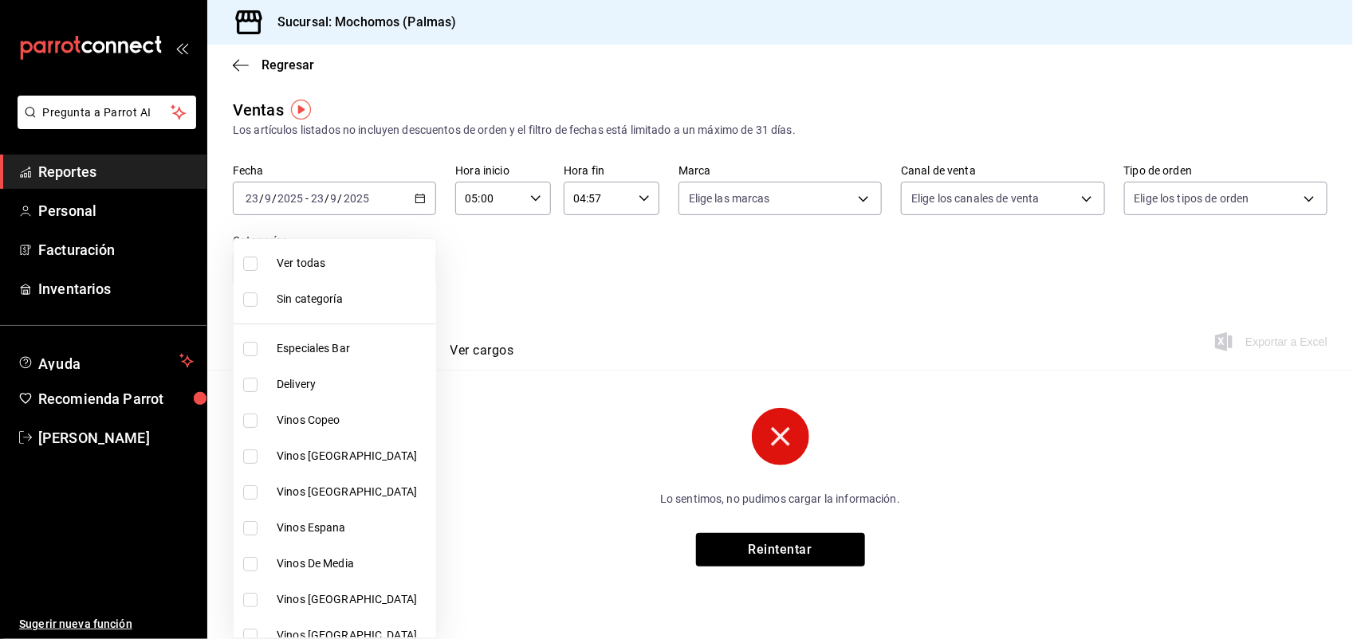
checkbox input "true"
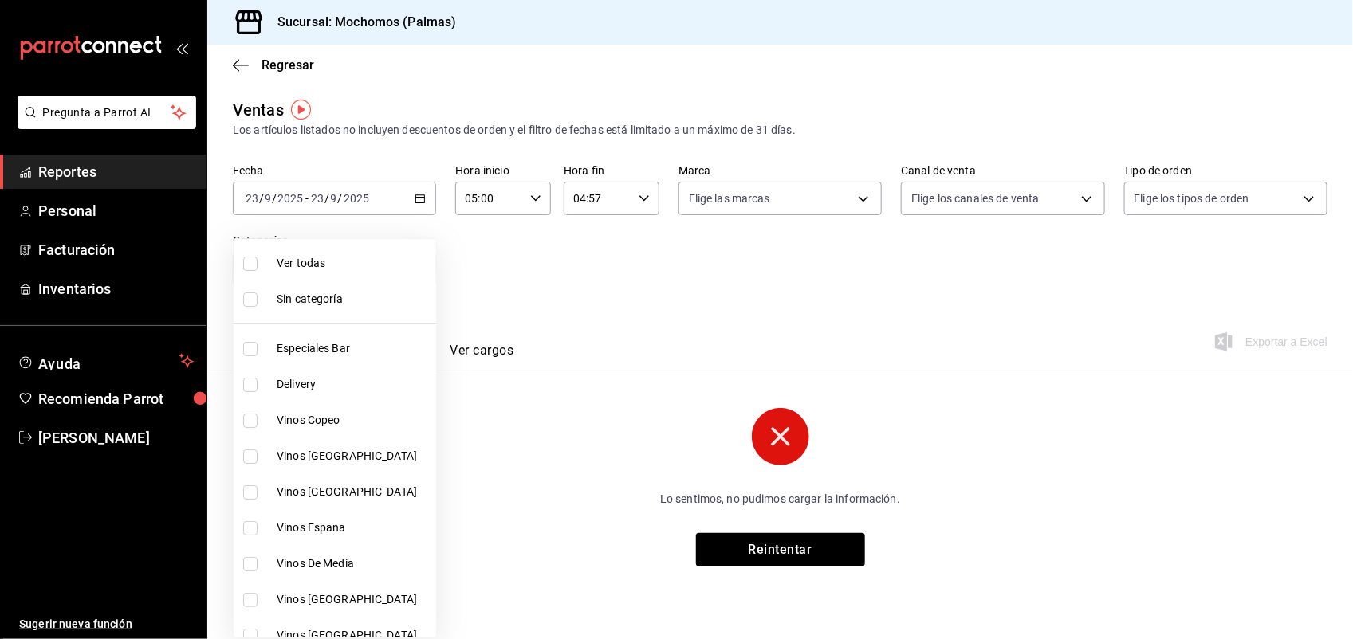
checkbox input "true"
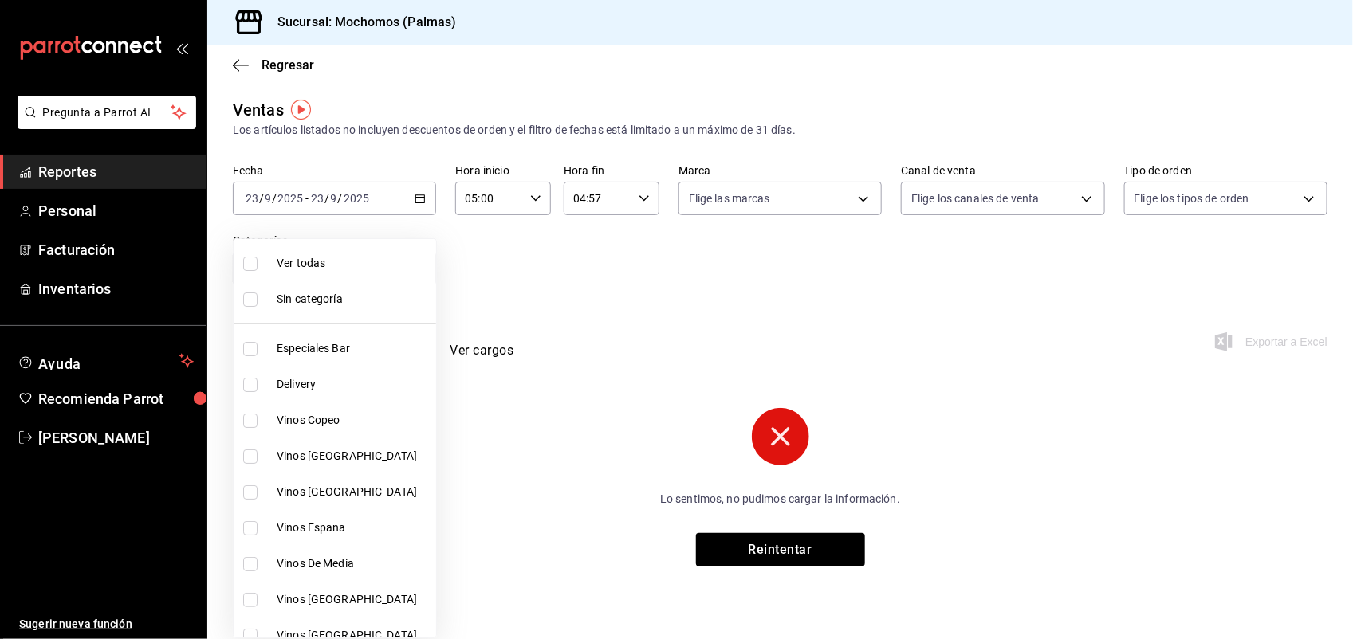
checkbox input "true"
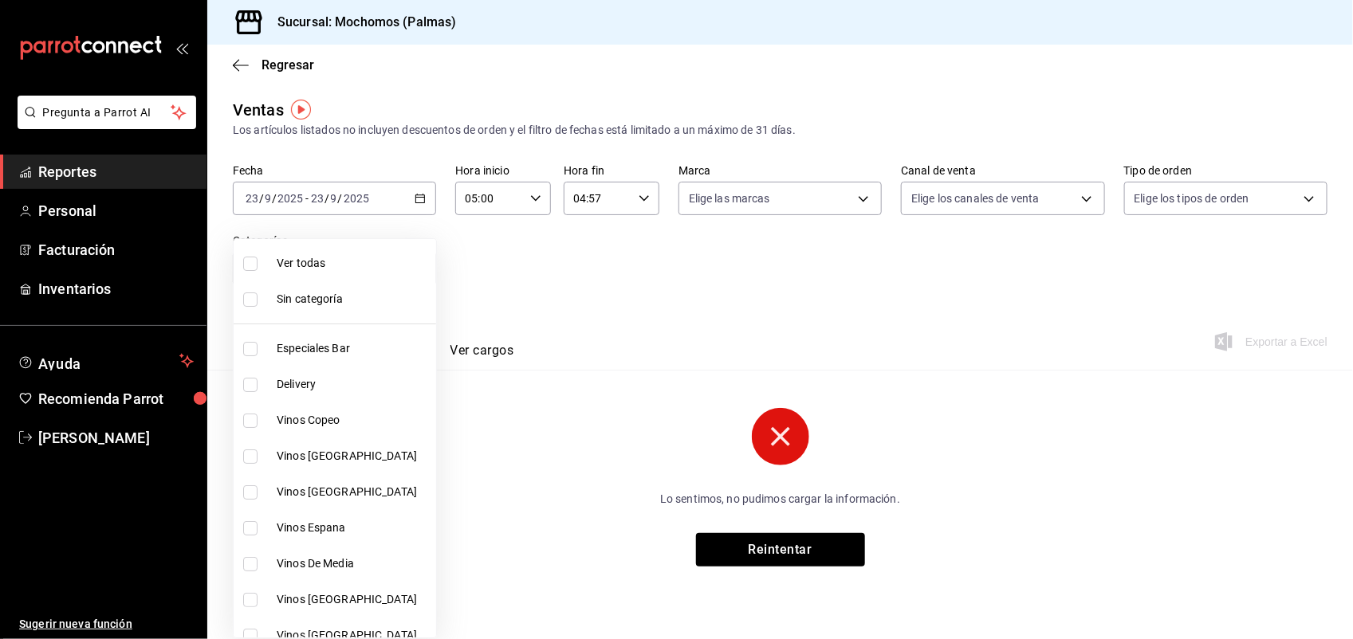
checkbox input "true"
click at [520, 297] on div at bounding box center [676, 319] width 1353 height 639
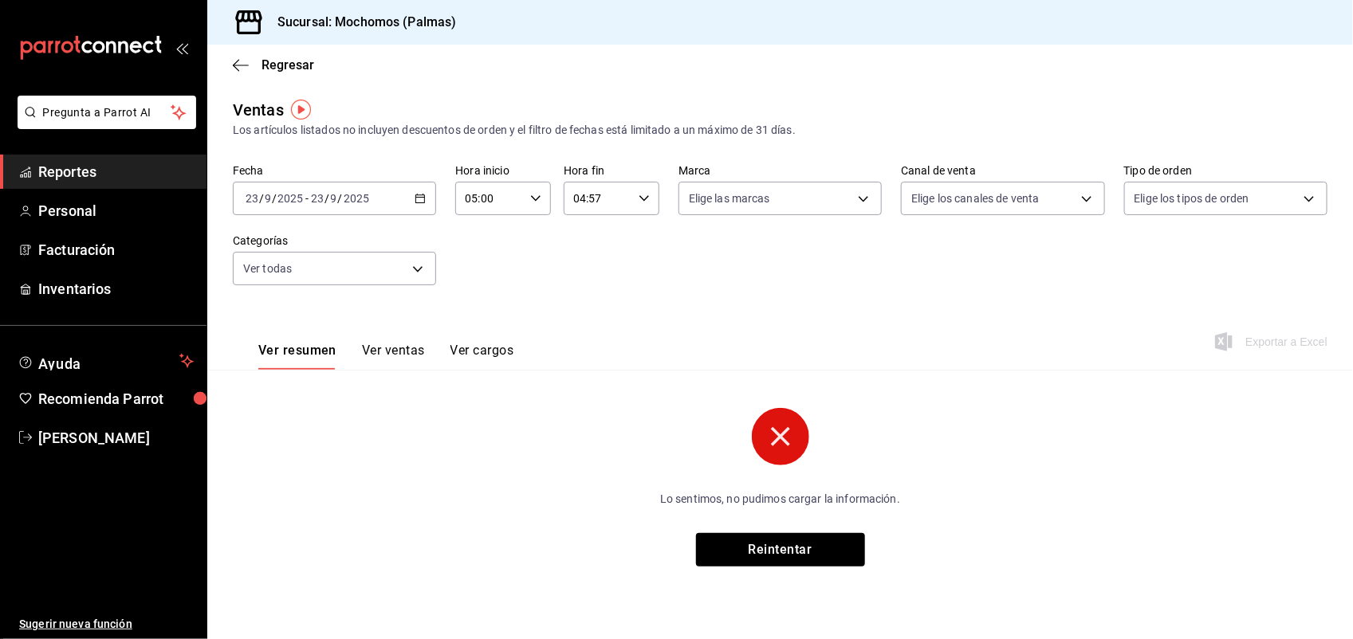
click at [417, 205] on div "[DATE] [DATE] - [DATE] [DATE]" at bounding box center [334, 198] width 203 height 33
click at [259, 387] on span "Rango de fechas" at bounding box center [308, 390] width 124 height 17
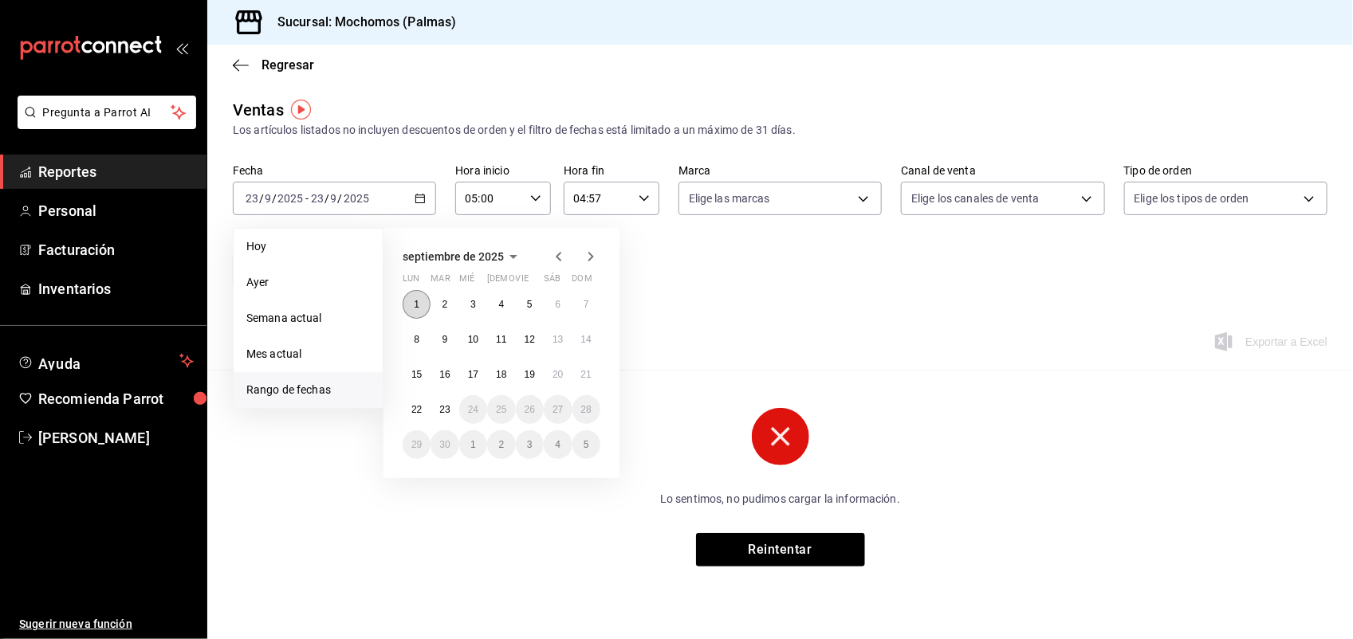
drag, startPoint x: 413, startPoint y: 301, endPoint x: 427, endPoint y: 303, distance: 13.8
click at [427, 303] on button "1" at bounding box center [417, 304] width 28 height 29
click at [439, 301] on button "2" at bounding box center [445, 304] width 28 height 29
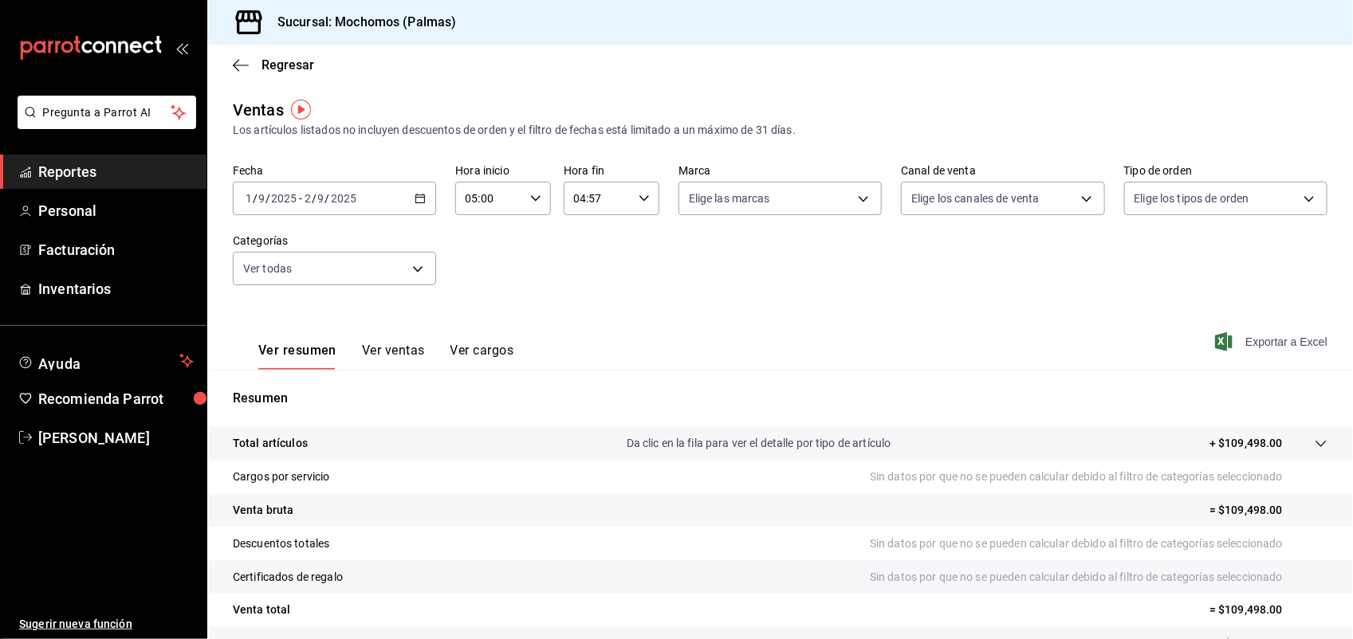
click at [1257, 341] on span "Exportar a Excel" at bounding box center [1272, 341] width 109 height 19
